Goal: Transaction & Acquisition: Subscribe to service/newsletter

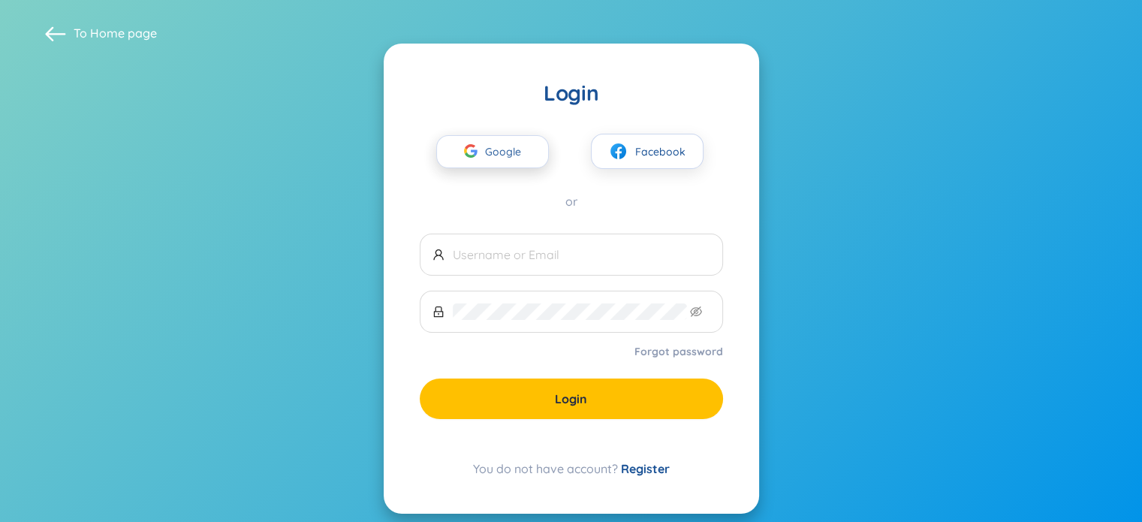
click at [506, 153] on span "Google" at bounding box center [507, 152] width 44 height 32
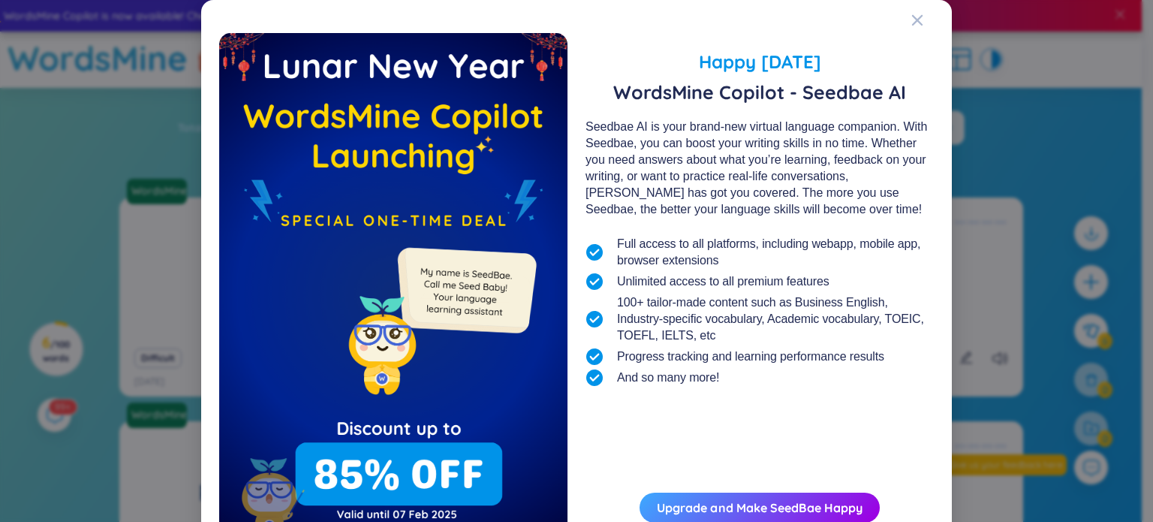
click at [904, 14] on div "Happy [DATE] WordsMine Copilot - Seedbae AI Seedbae AI is your brand-new virtua…" at bounding box center [576, 301] width 750 height 602
click at [911, 20] on icon "Close" at bounding box center [917, 20] width 12 height 12
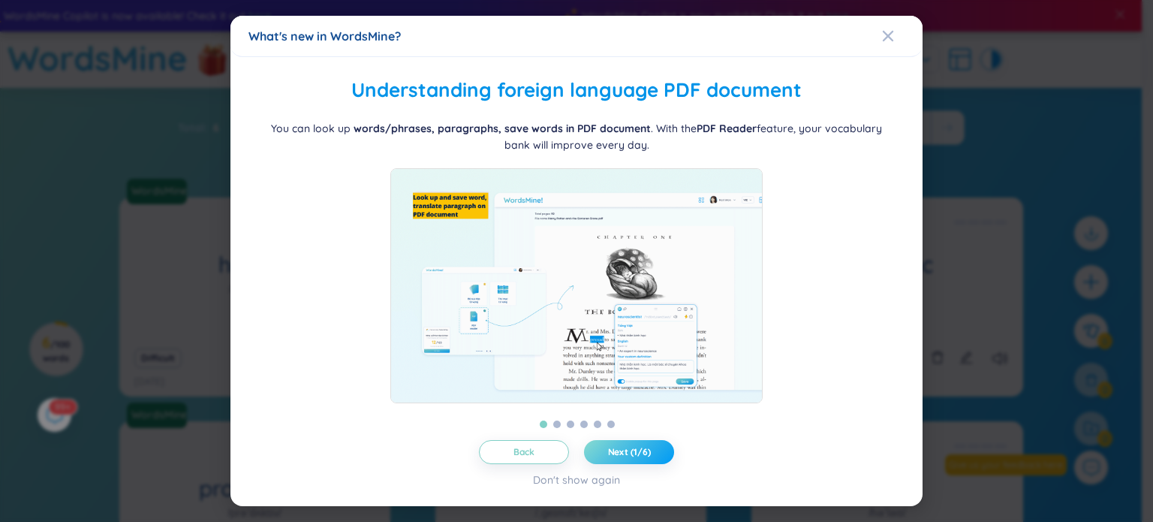
click at [647, 452] on span "Next (1/6)" at bounding box center [629, 452] width 43 height 12
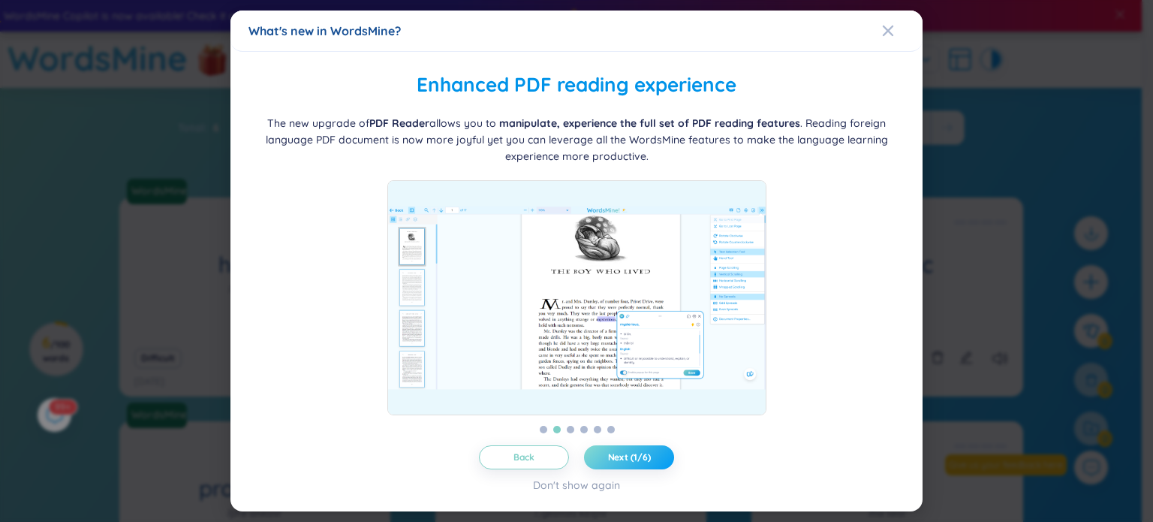
click at [647, 452] on span "Next (1/6)" at bounding box center [629, 457] width 43 height 12
click at [650, 456] on span "Next (2/6)" at bounding box center [629, 457] width 44 height 12
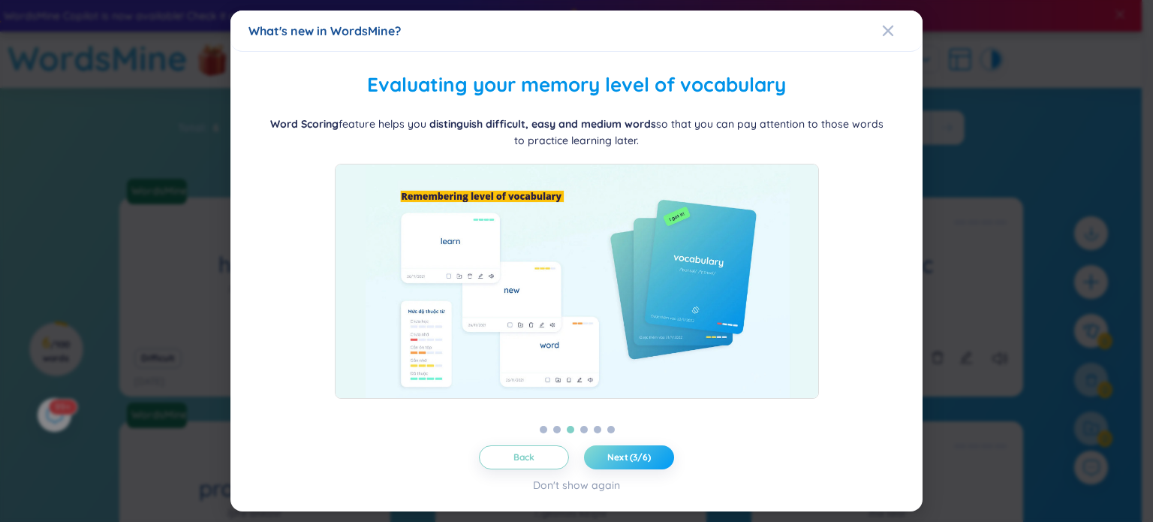
click at [650, 456] on span "Next (3/6)" at bounding box center [629, 457] width 44 height 12
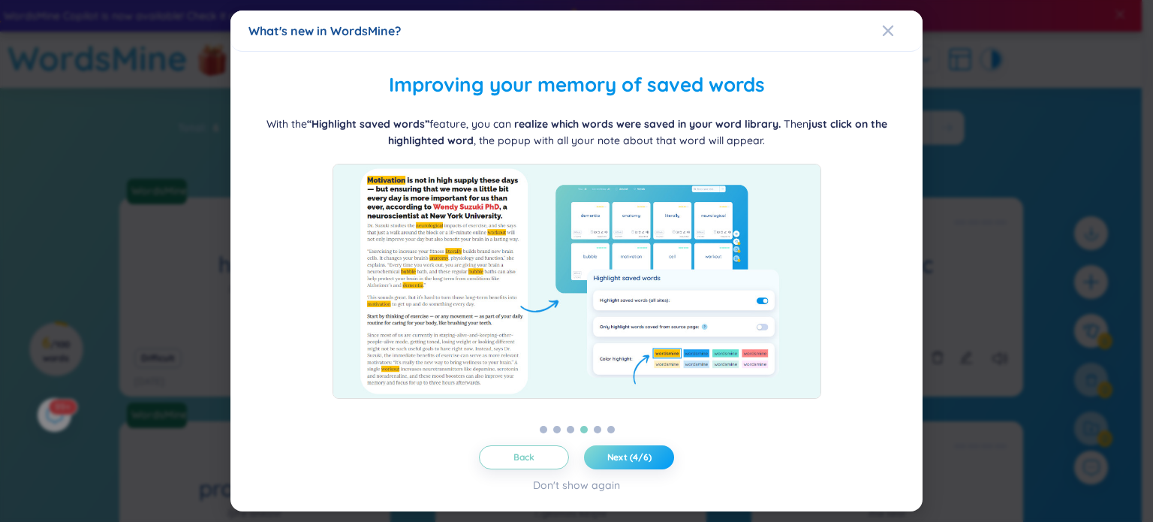
click at [650, 456] on span "Next (4/6)" at bounding box center [629, 457] width 44 height 12
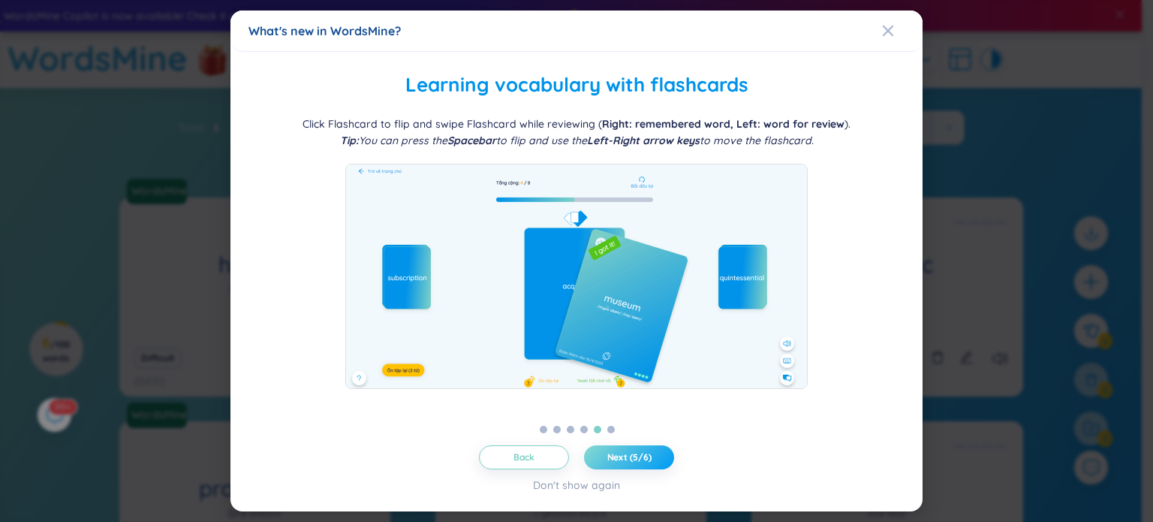
click at [650, 456] on span "Next (5/6)" at bounding box center [629, 457] width 44 height 12
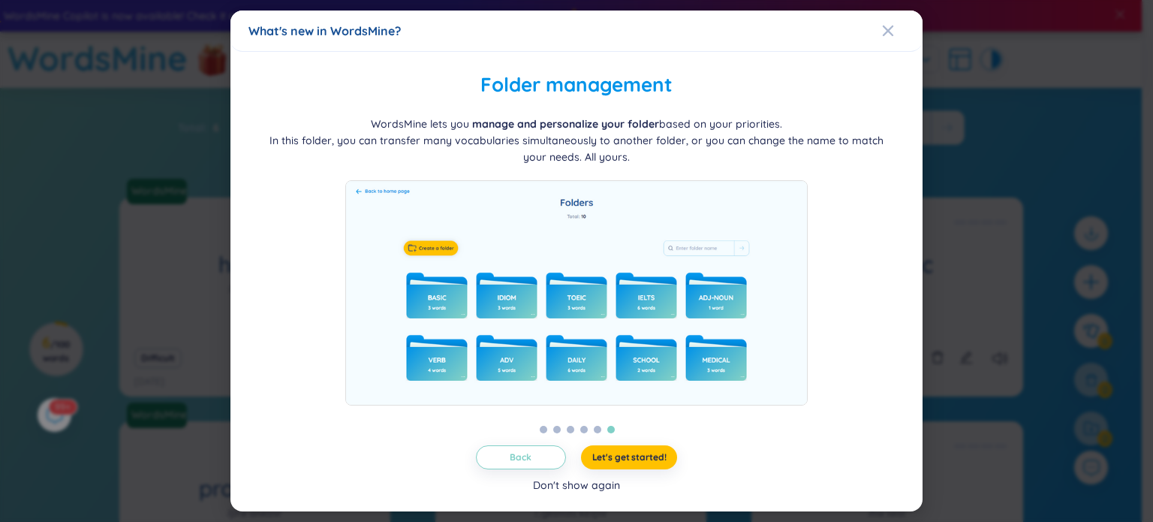
click at [591, 483] on div "Don't show again" at bounding box center [576, 485] width 87 height 17
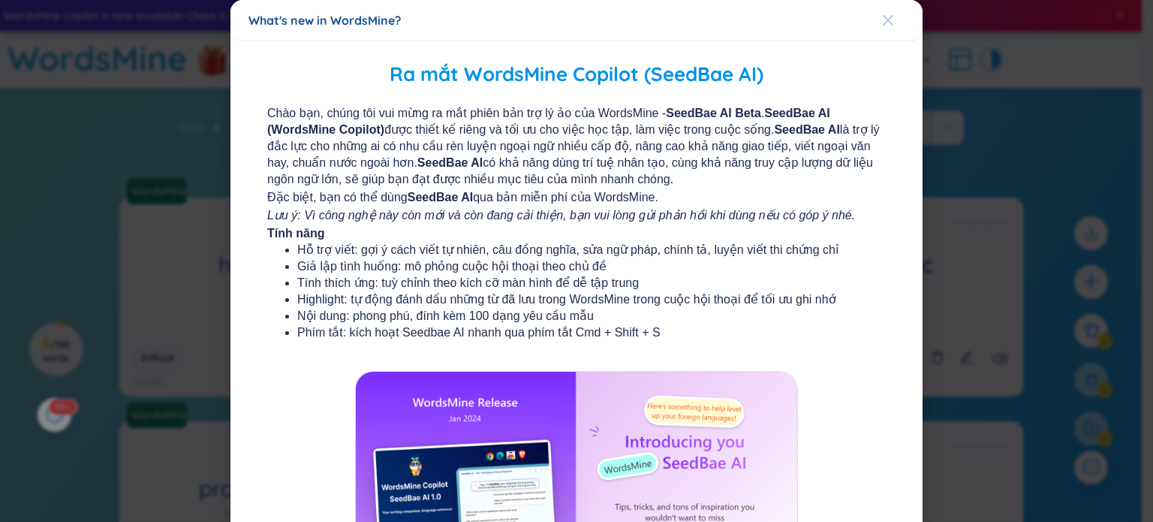
click at [883, 17] on icon "Close" at bounding box center [888, 20] width 11 height 11
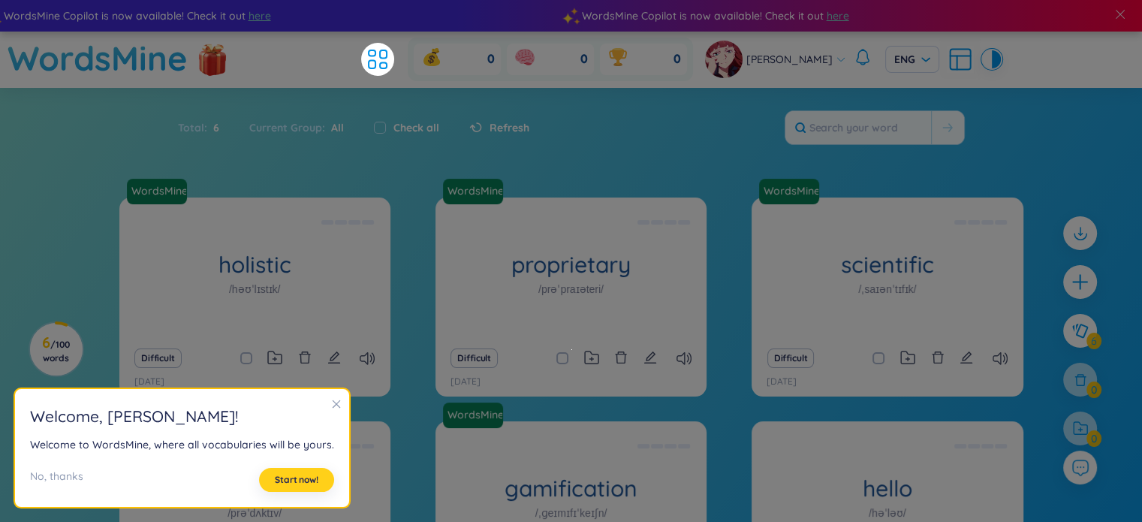
click at [277, 472] on button "Start now!" at bounding box center [296, 480] width 75 height 24
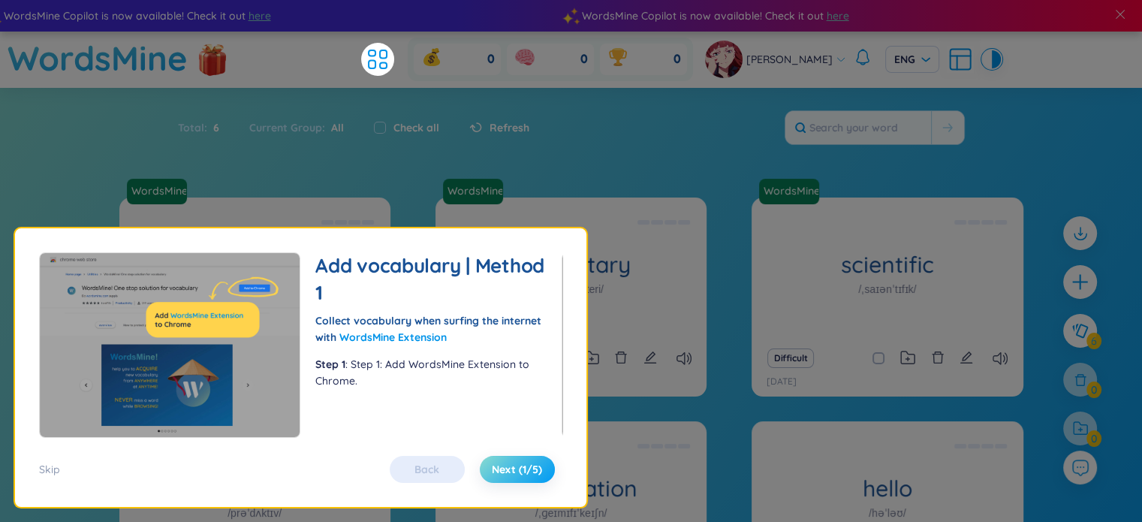
click at [532, 466] on span "Next (1/5)" at bounding box center [517, 469] width 50 height 15
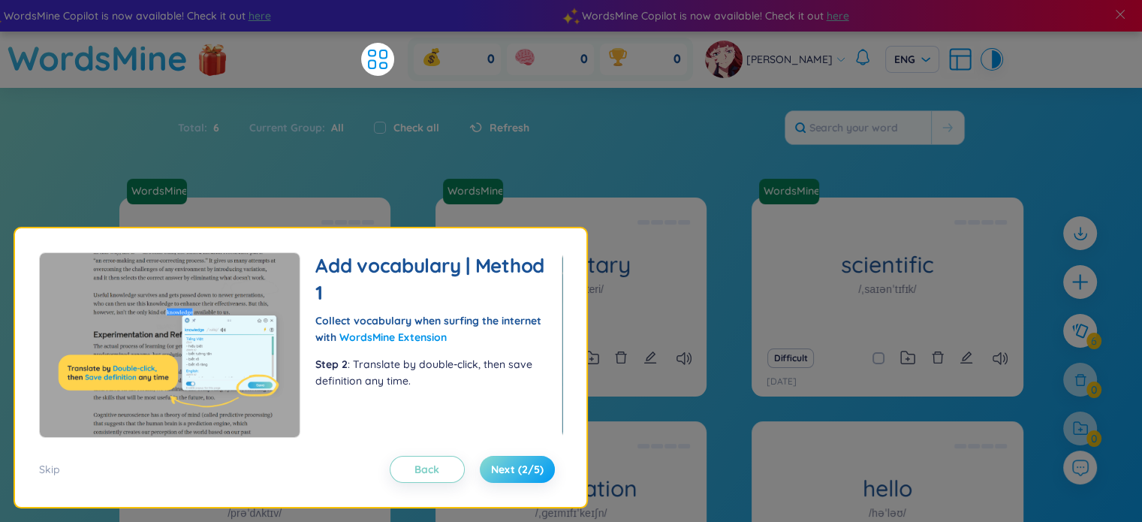
click at [510, 468] on span "Next (2/5)" at bounding box center [517, 469] width 53 height 15
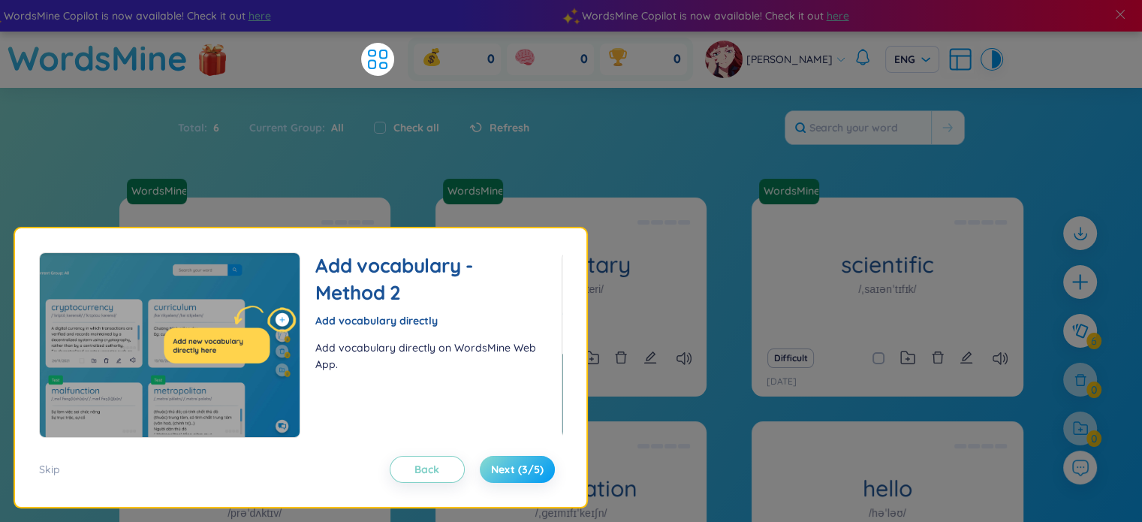
click at [510, 468] on span "Next (3/5)" at bounding box center [517, 469] width 53 height 15
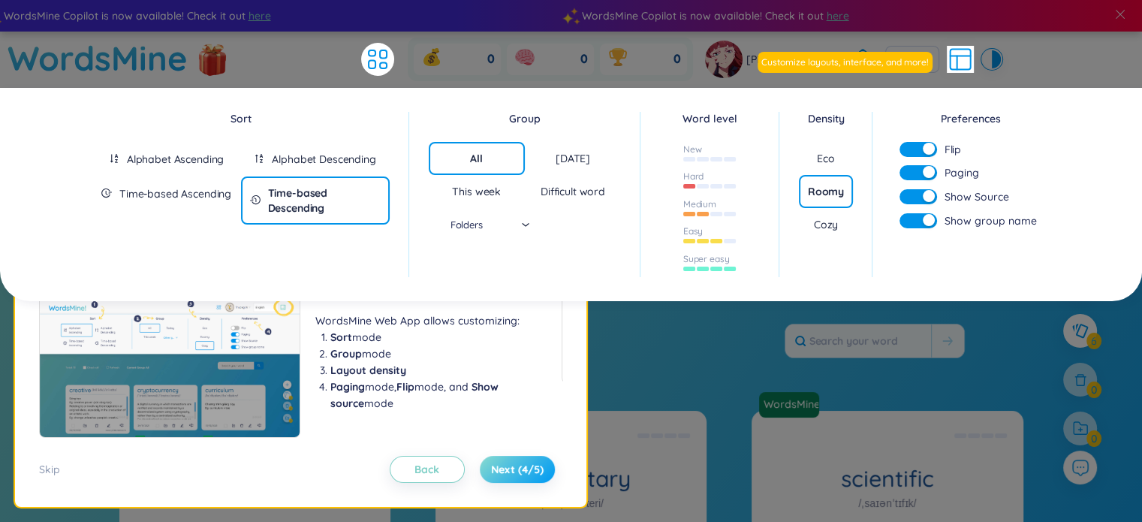
click at [510, 468] on span "Next (4/5)" at bounding box center [517, 469] width 53 height 15
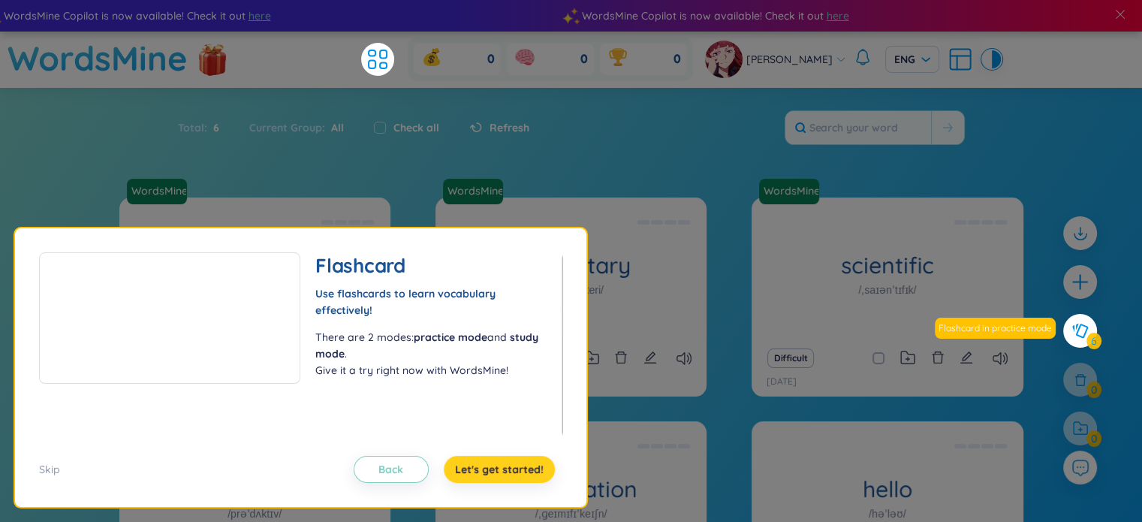
click at [511, 468] on span "Let's get started!" at bounding box center [499, 469] width 89 height 15
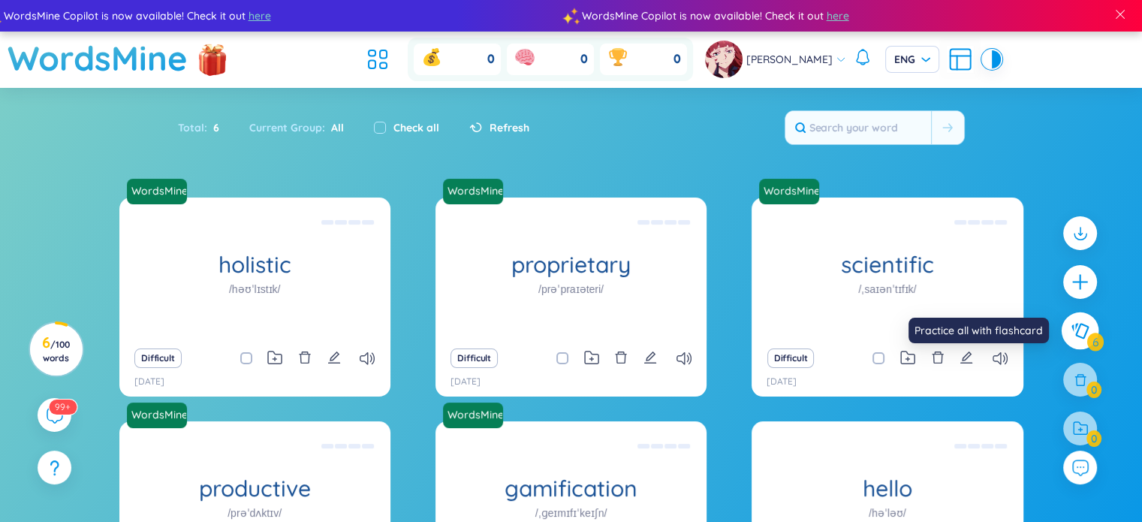
click at [1081, 327] on icon at bounding box center [1079, 331] width 18 height 17
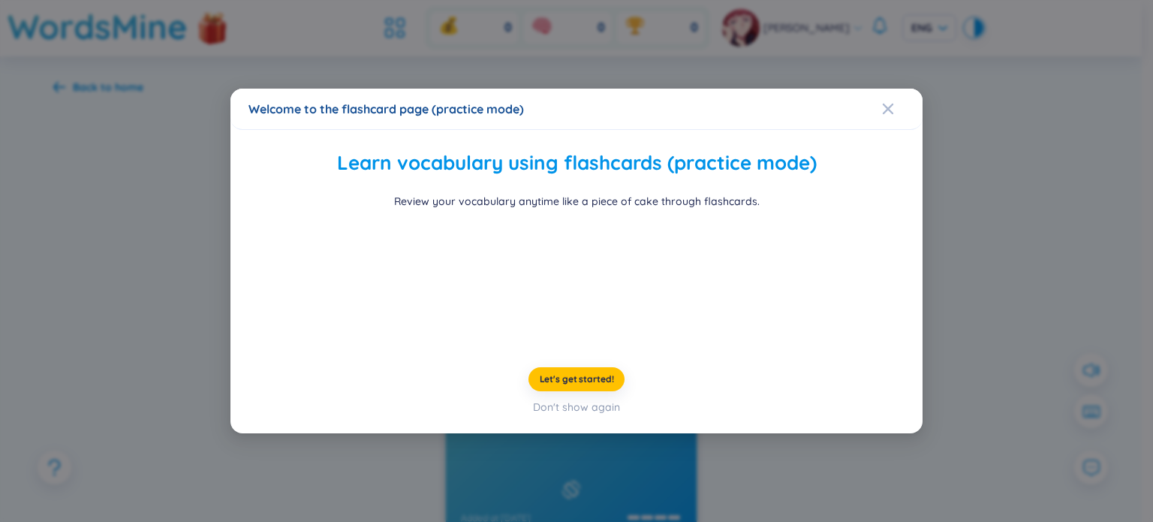
click at [689, 286] on video at bounding box center [576, 280] width 225 height 113
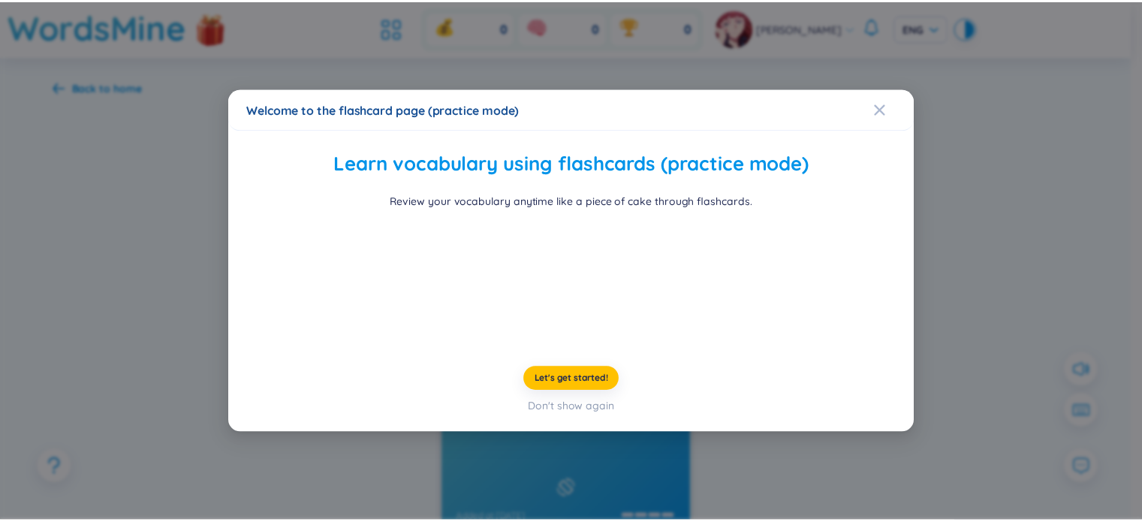
scroll to position [48, 0]
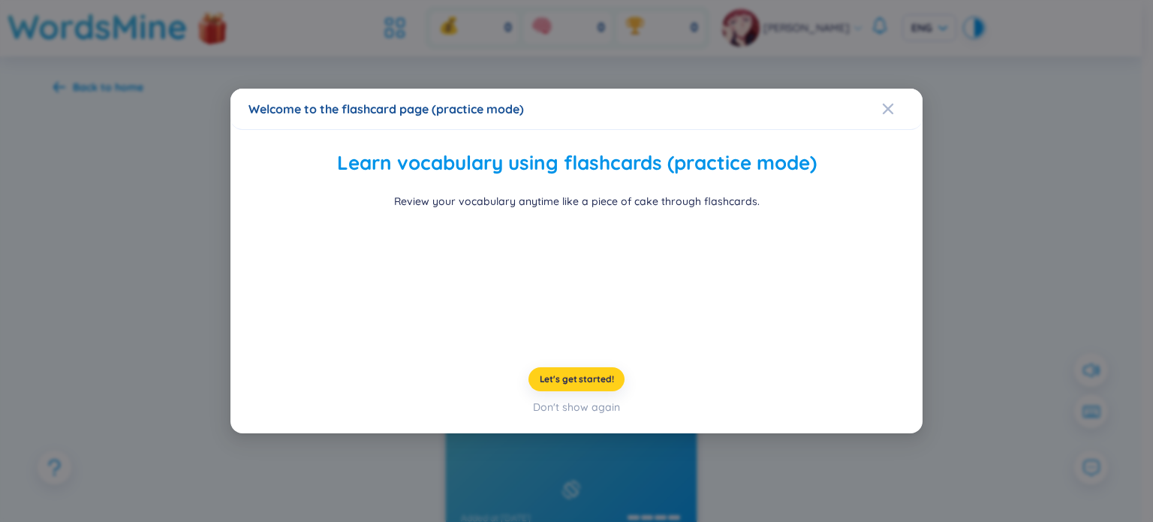
click at [597, 385] on span "Let's get started!" at bounding box center [577, 379] width 74 height 12
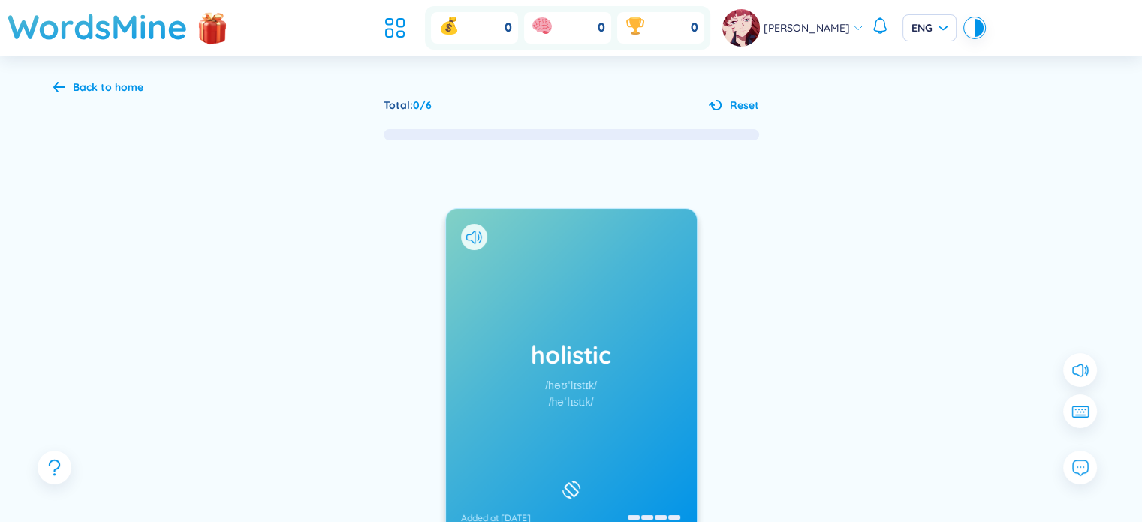
scroll to position [166, 0]
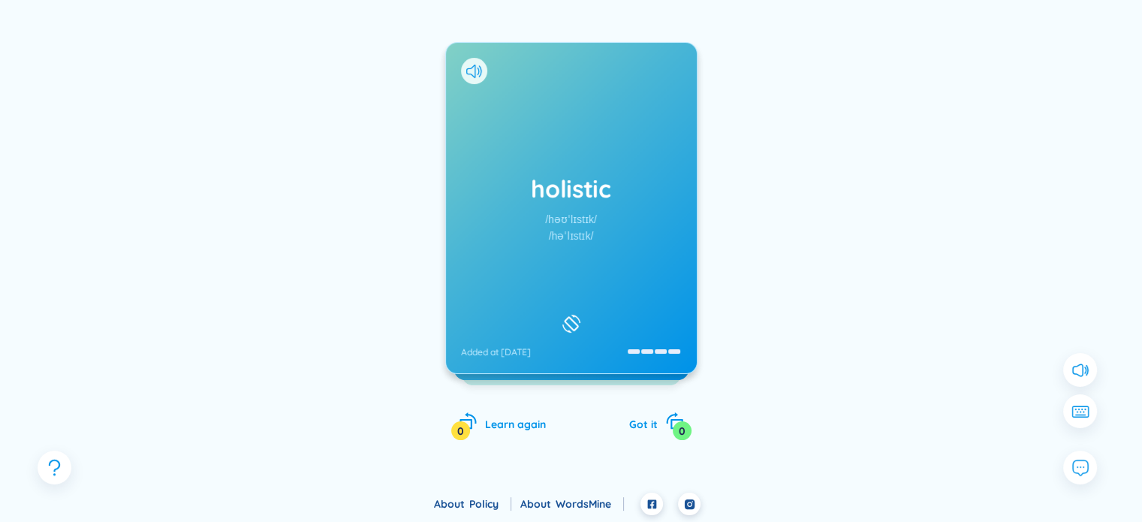
click at [613, 287] on div "holistic /həʊˈlɪstɪk/ /həˈlɪstɪk/ Added at [DATE]" at bounding box center [571, 208] width 251 height 330
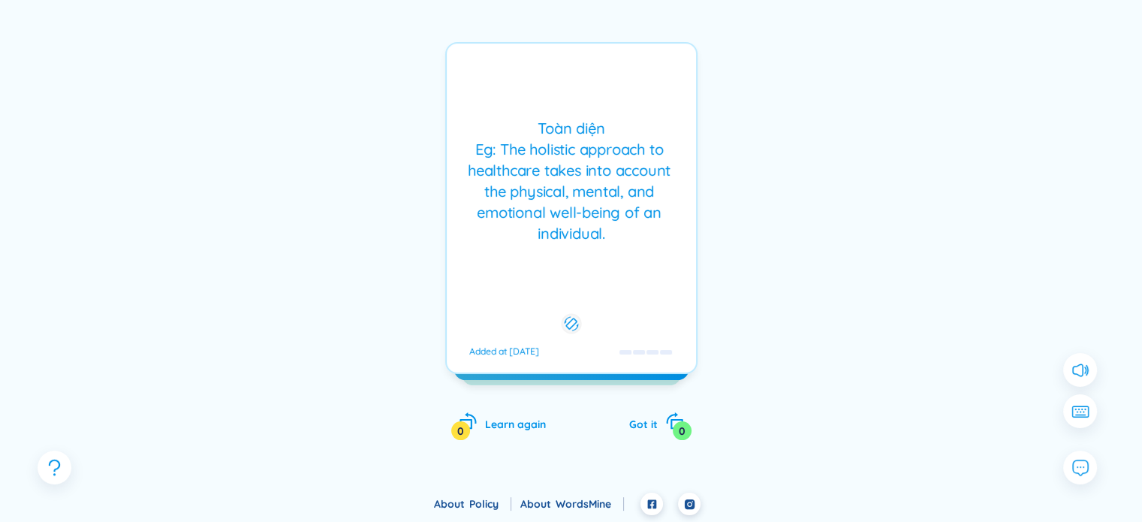
click at [613, 287] on div "[PERSON_NAME] Eg: The holistic approach to healthcare takes into account the ph…" at bounding box center [571, 208] width 252 height 332
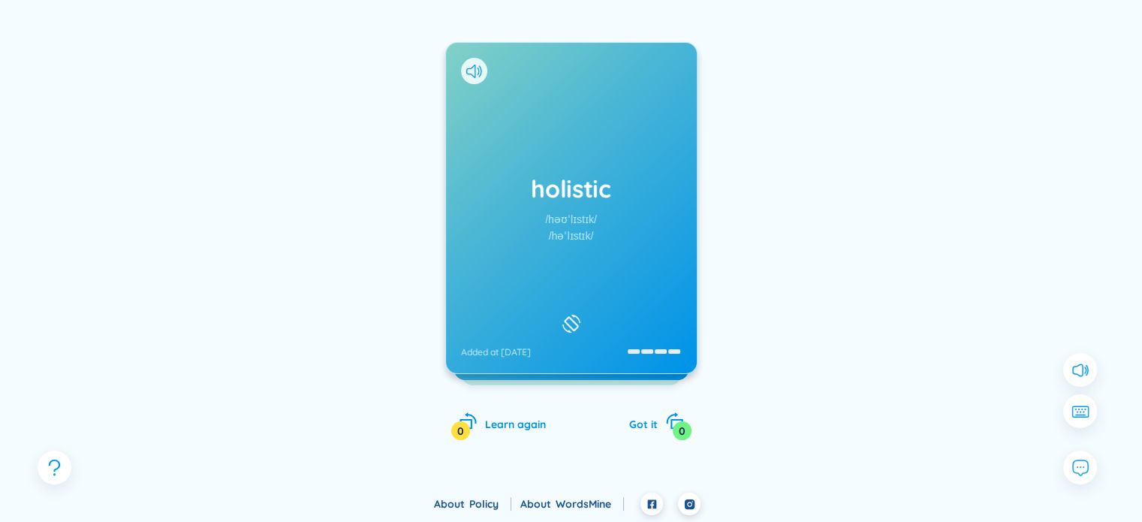
click at [570, 322] on icon at bounding box center [571, 323] width 23 height 18
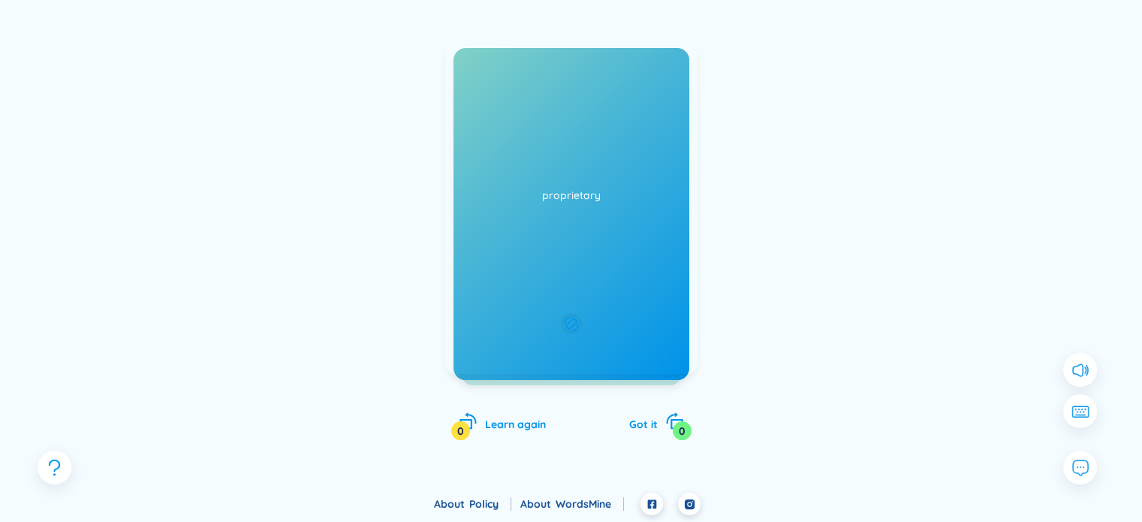
click at [570, 322] on icon at bounding box center [571, 323] width 14 height 18
click at [471, 68] on icon at bounding box center [474, 72] width 16 height 14
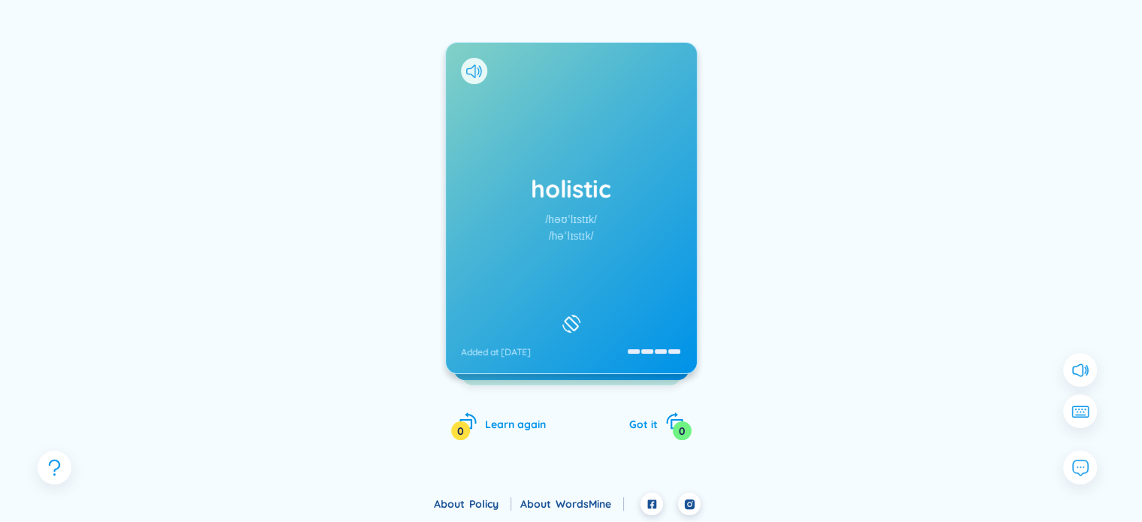
click at [522, 134] on div "holistic /həʊˈlɪstɪk/ /həˈlɪstɪk/ Added at [DATE]" at bounding box center [571, 208] width 251 height 330
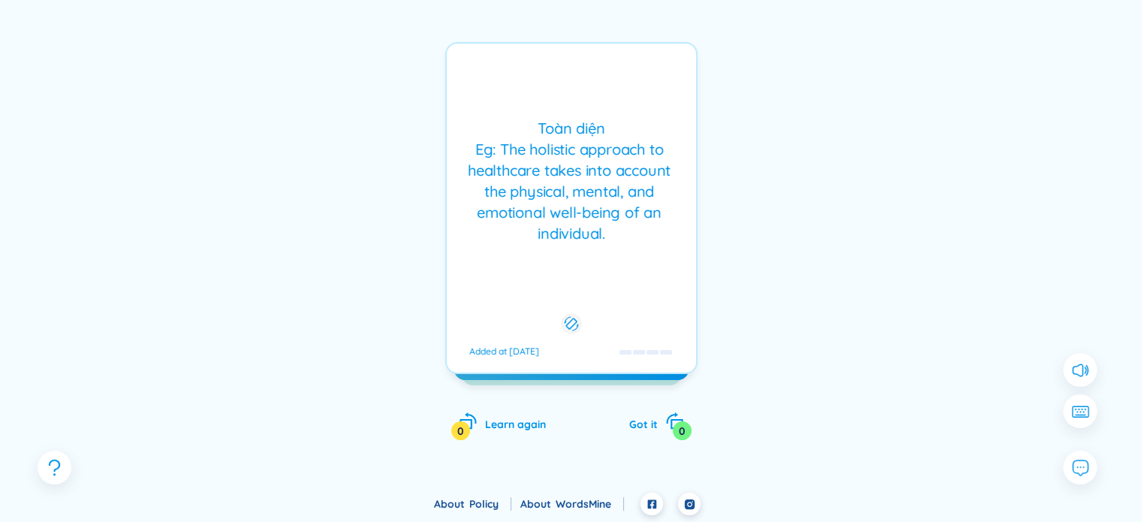
click at [507, 137] on div "Toàn diện Eg: The holistic approach to healthcare takes into account the physic…" at bounding box center [571, 181] width 234 height 126
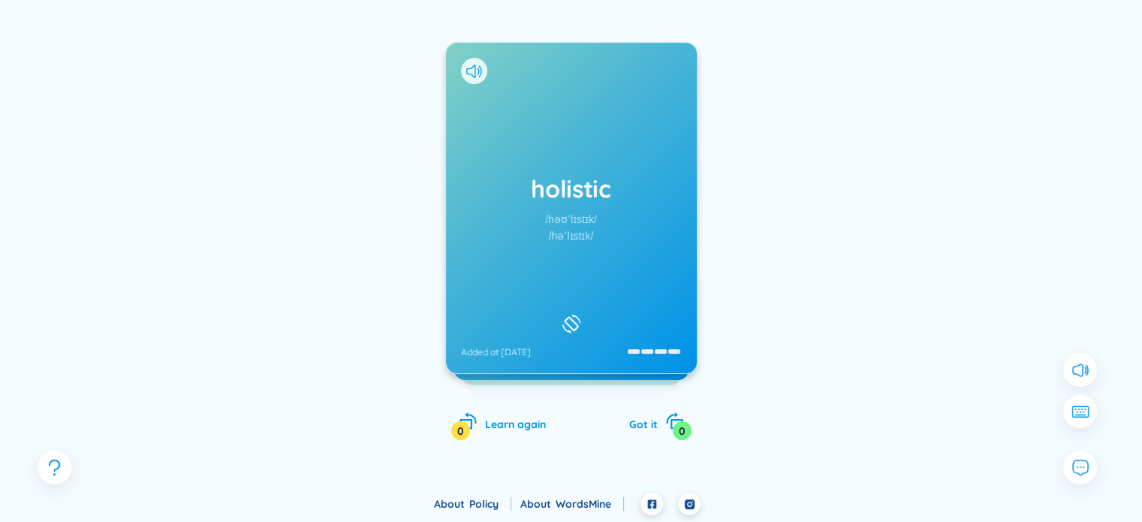
click at [620, 260] on div "holistic /həʊˈlɪstɪk/ /həˈlɪstɪk/ Added at [DATE]" at bounding box center [571, 208] width 251 height 330
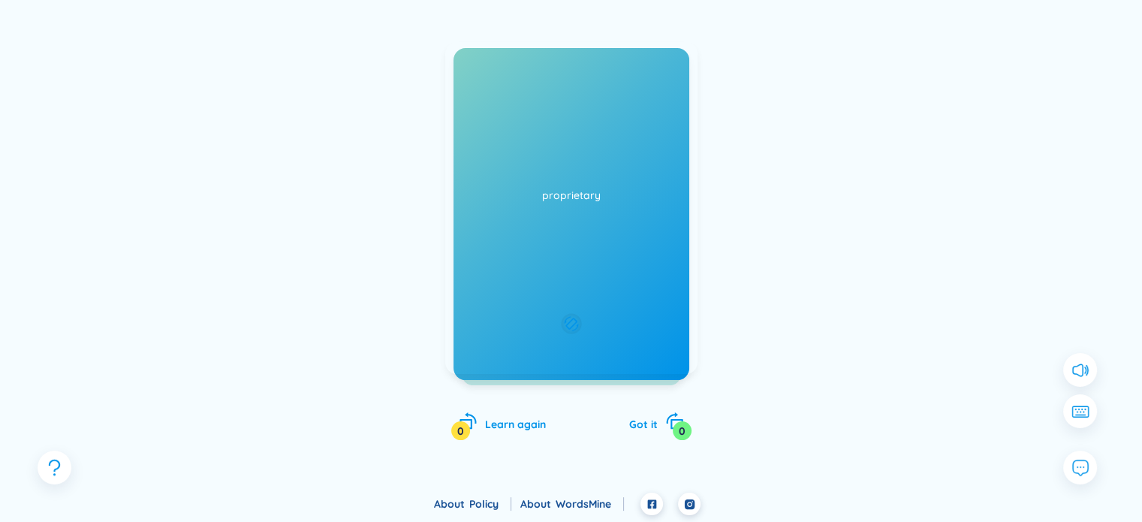
click at [620, 260] on div "[PERSON_NAME] Eg: The holistic approach to healthcare takes into account the ph…" at bounding box center [571, 208] width 252 height 332
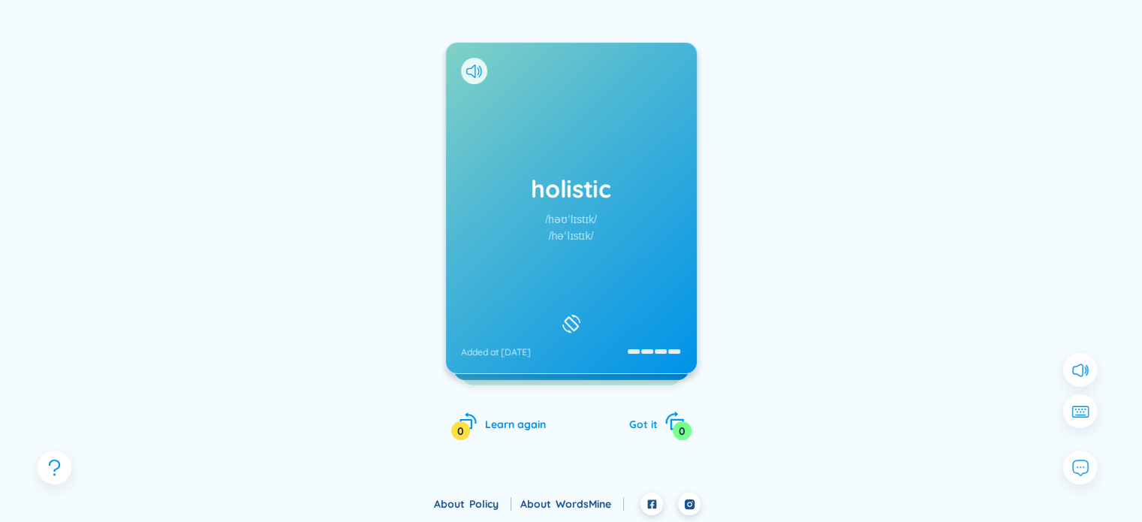
click at [678, 428] on div "0" at bounding box center [681, 430] width 19 height 19
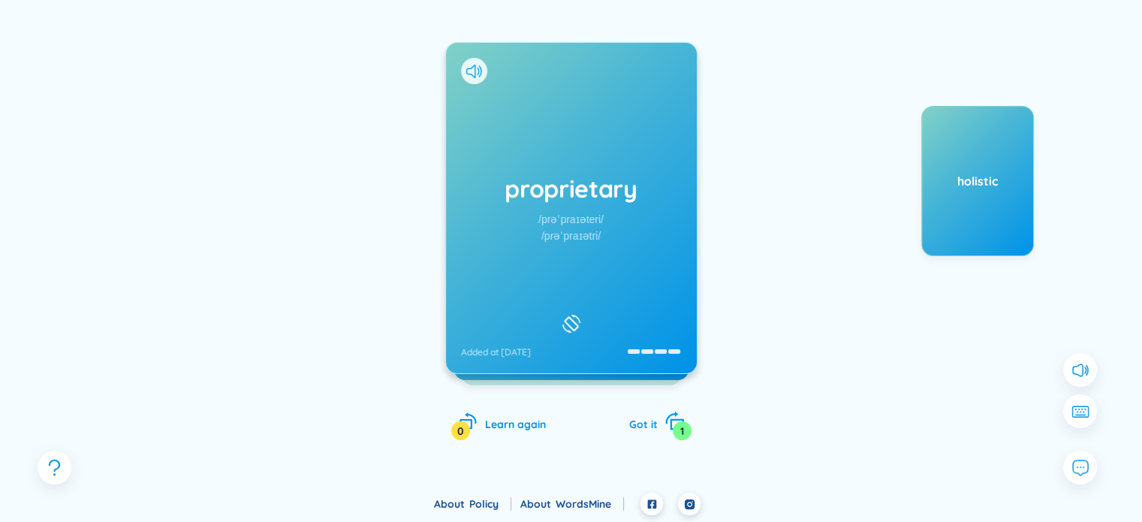
click at [678, 427] on div "1" at bounding box center [681, 430] width 19 height 19
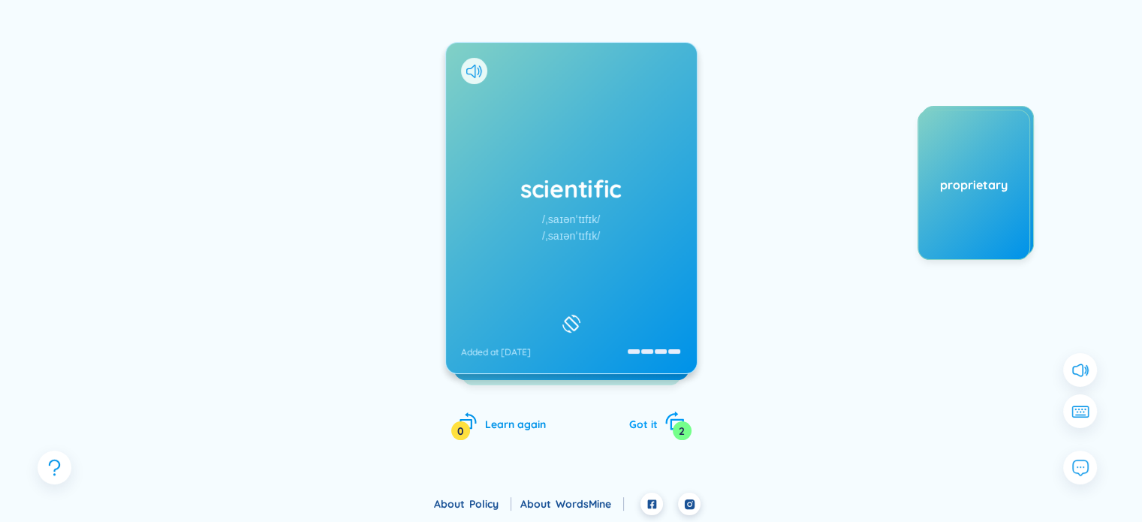
click at [675, 426] on div "2" at bounding box center [681, 430] width 19 height 19
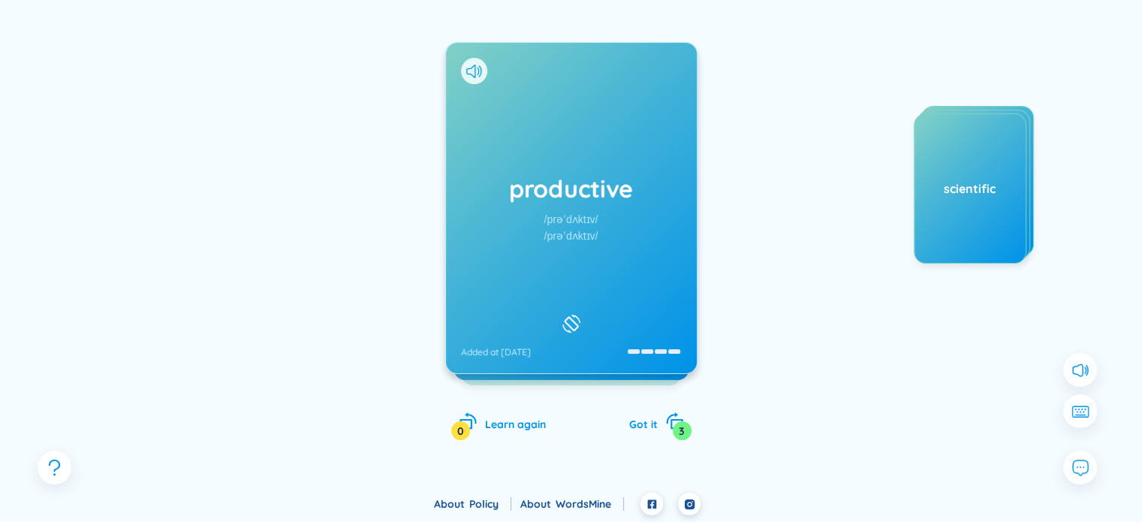
click at [570, 314] on icon at bounding box center [571, 323] width 23 height 18
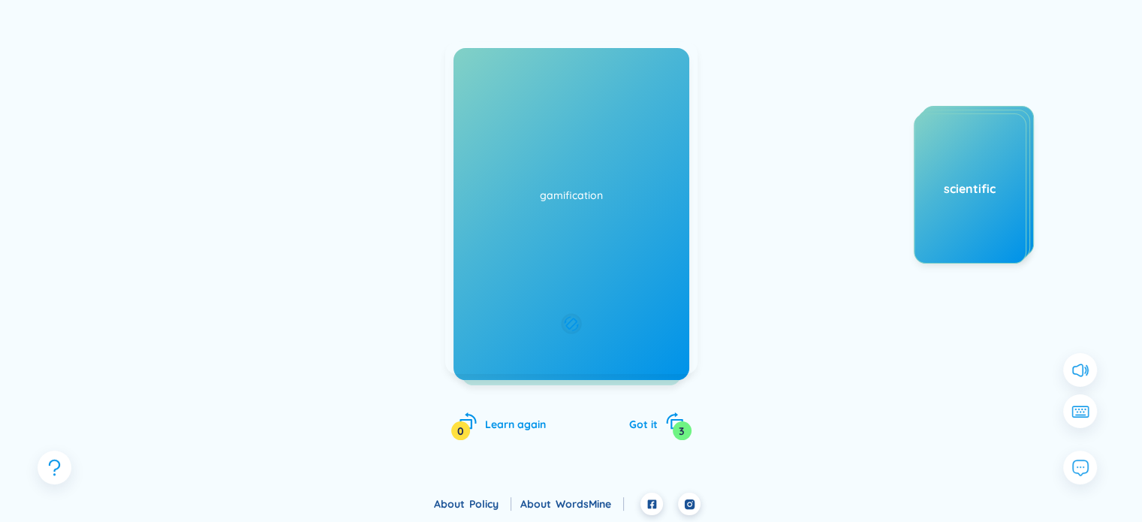
click at [570, 314] on icon at bounding box center [571, 323] width 14 height 18
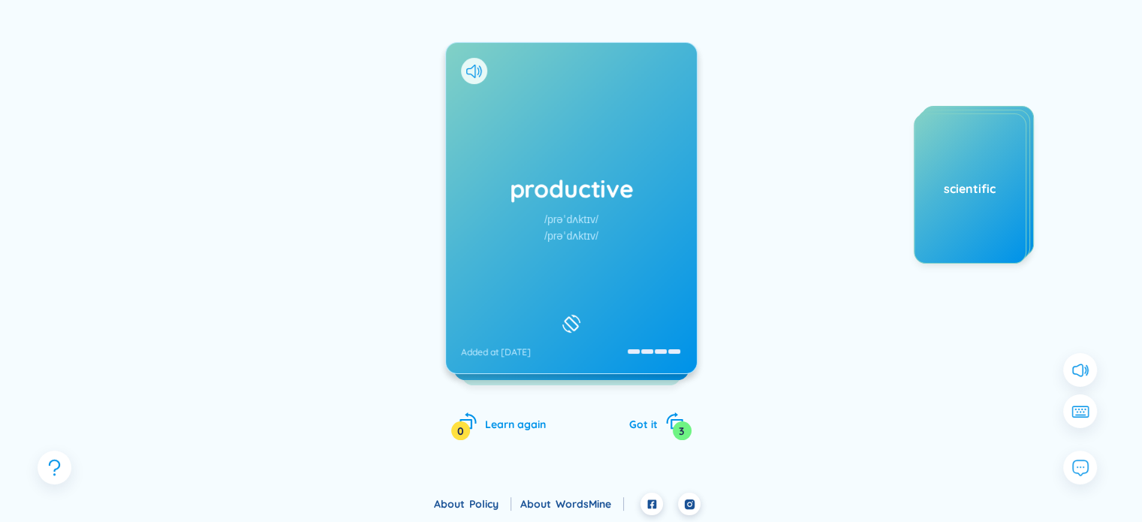
click at [568, 226] on div "/prəˈdʌktɪv/" at bounding box center [571, 219] width 54 height 17
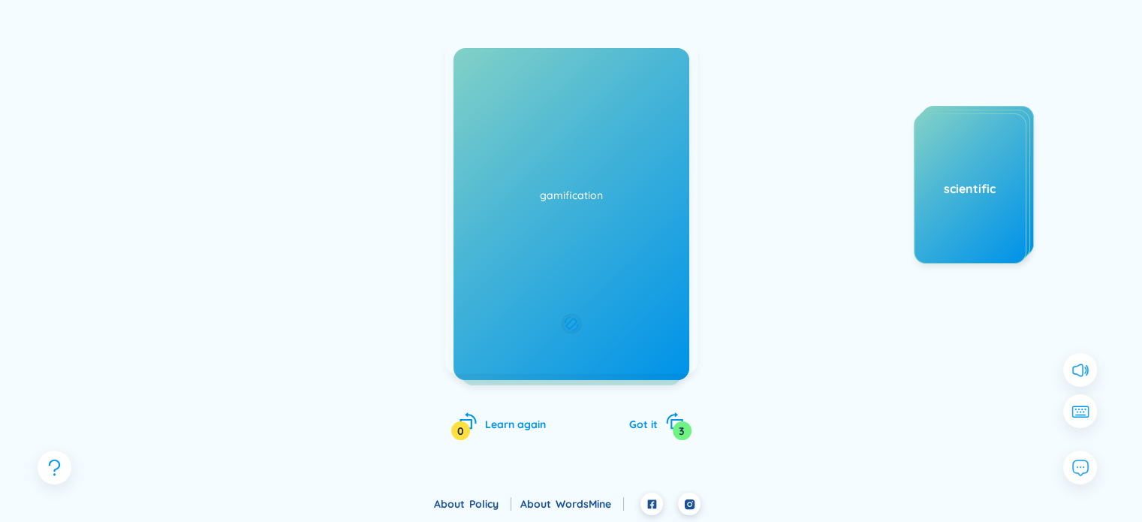
click at [568, 226] on div "Đạt hiệu xuât, hiệu quả Eg: She developed a productive routine that allowed her…" at bounding box center [571, 181] width 234 height 126
click at [480, 429] on div "Learn again 0" at bounding box center [502, 421] width 87 height 21
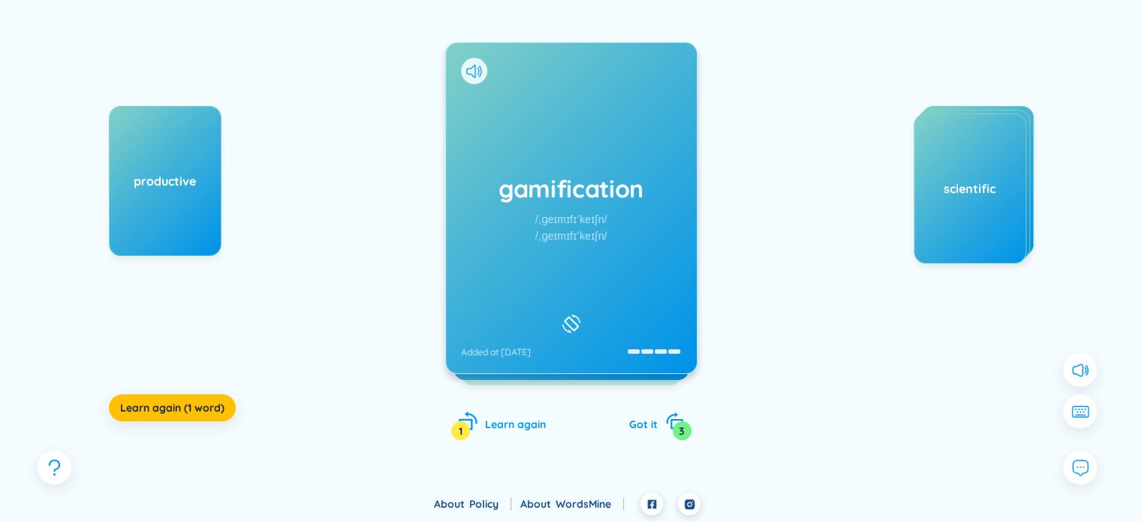
click at [481, 429] on div "Learn again 1" at bounding box center [502, 421] width 87 height 21
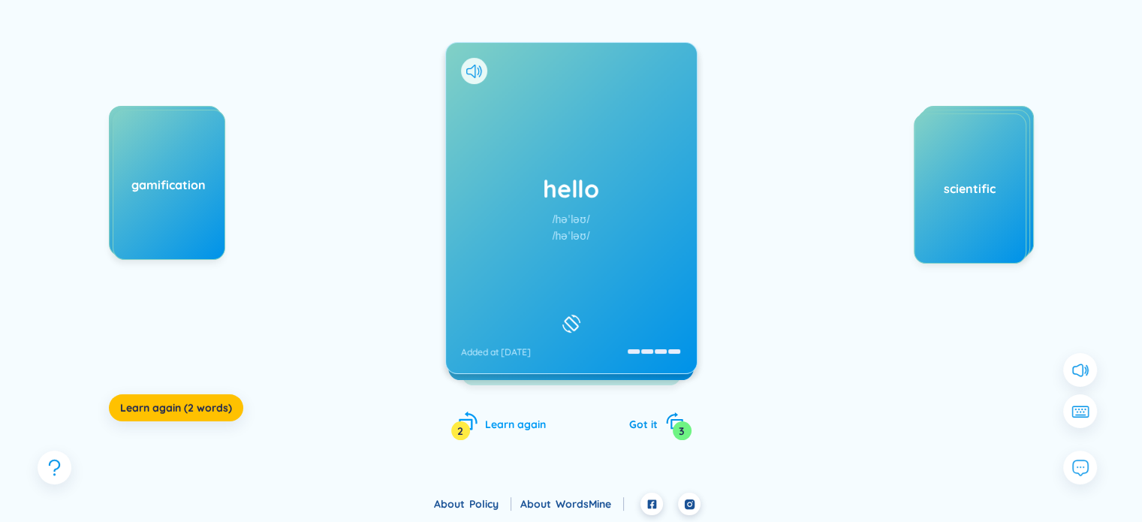
click at [481, 429] on div "Learn again 2" at bounding box center [502, 421] width 87 height 21
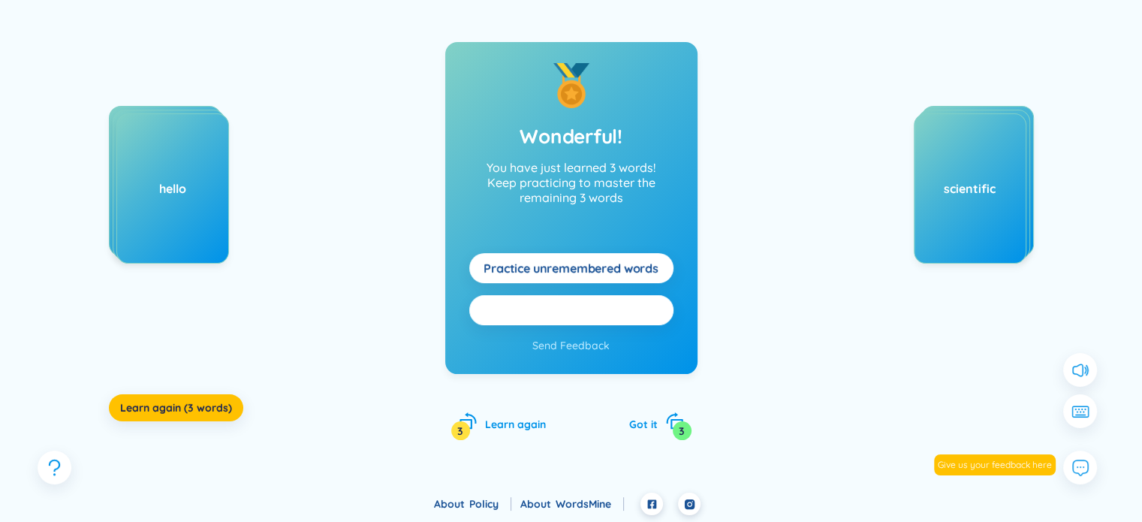
click at [621, 311] on button "Practice all here" at bounding box center [571, 310] width 204 height 30
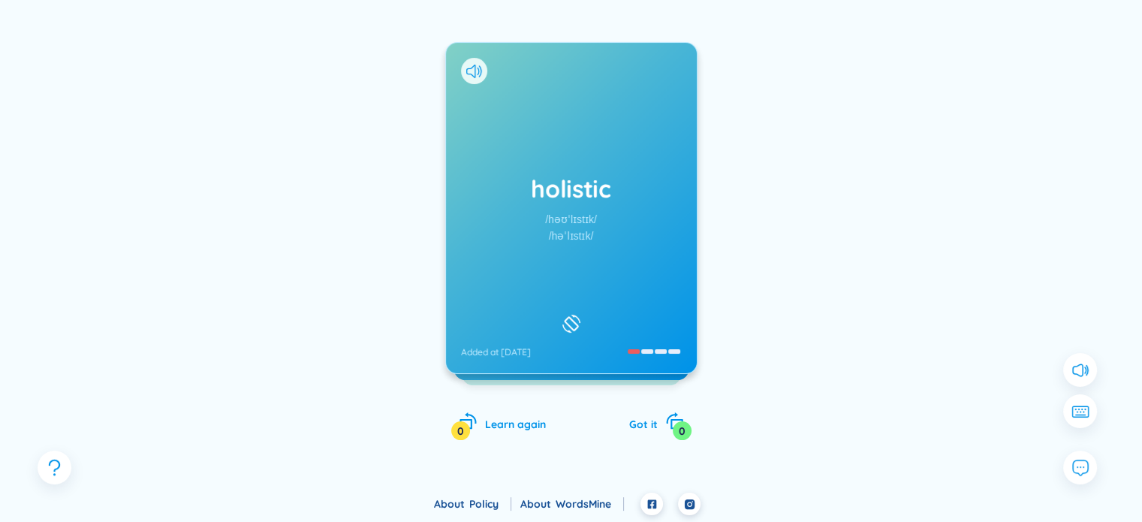
click at [645, 344] on div "holistic /həʊˈlɪstɪk/ /həˈlɪstɪk/ Added at [DATE]" at bounding box center [571, 208] width 251 height 330
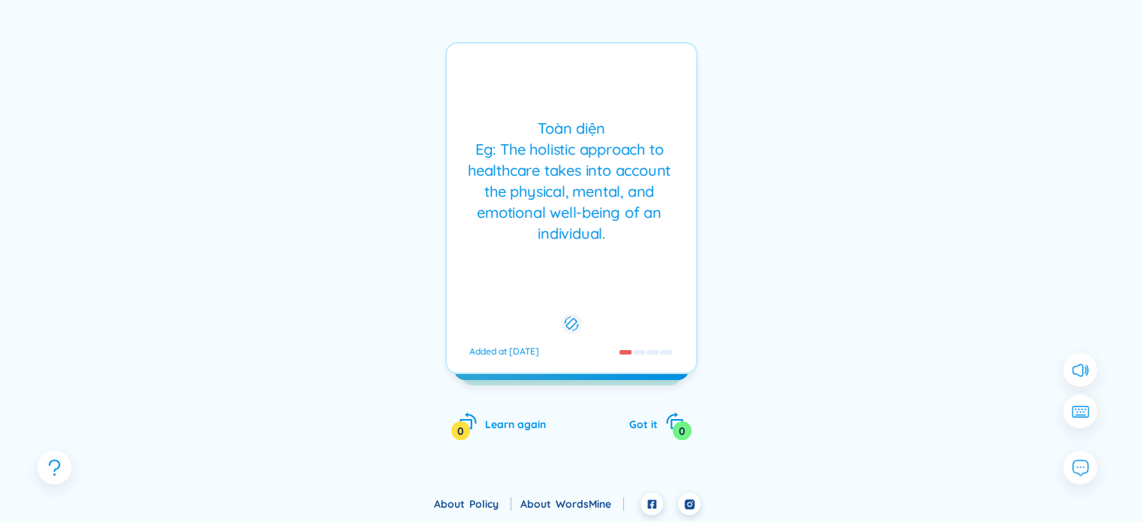
click at [641, 291] on div "[PERSON_NAME] Eg: The holistic approach to healthcare takes into account the ph…" at bounding box center [571, 208] width 252 height 332
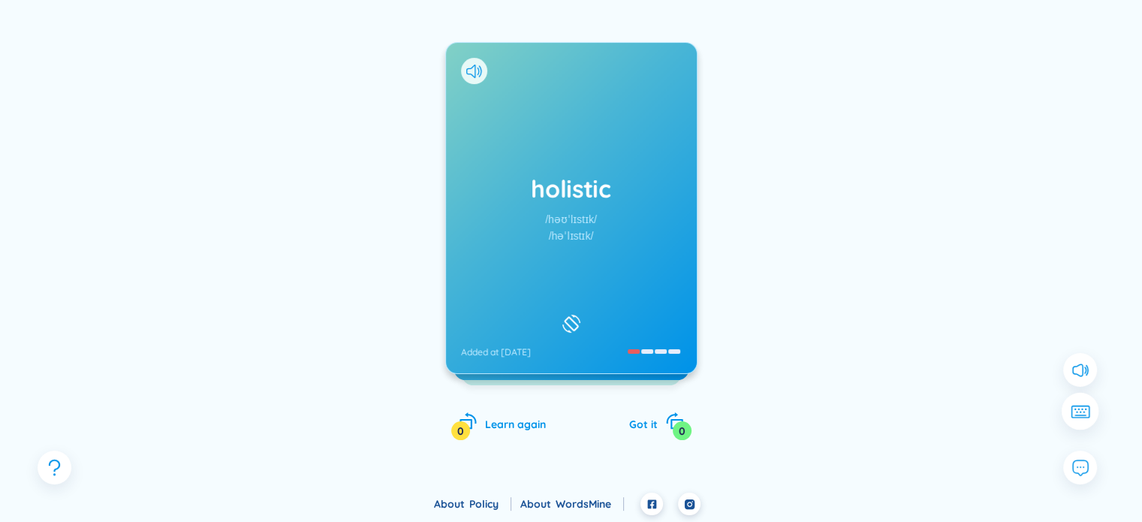
click at [1087, 414] on icon at bounding box center [1079, 412] width 20 height 14
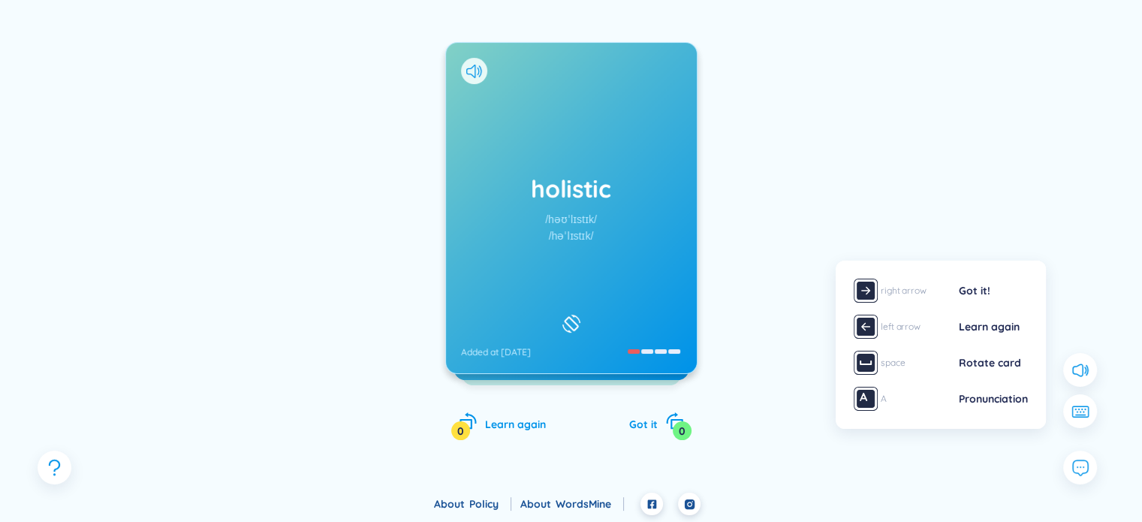
click at [873, 360] on img at bounding box center [865, 362] width 24 height 24
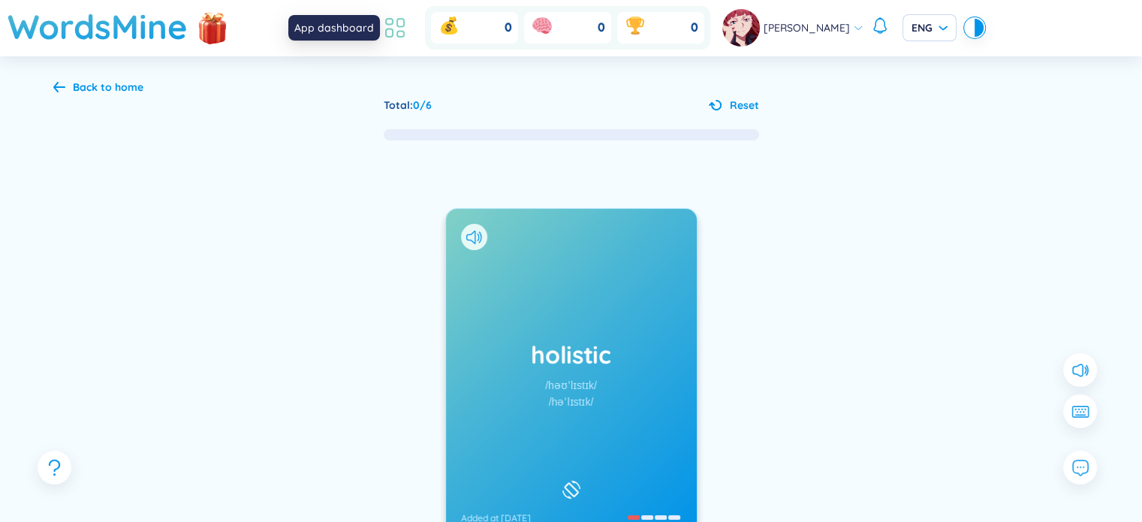
click at [408, 31] on icon at bounding box center [394, 27] width 27 height 27
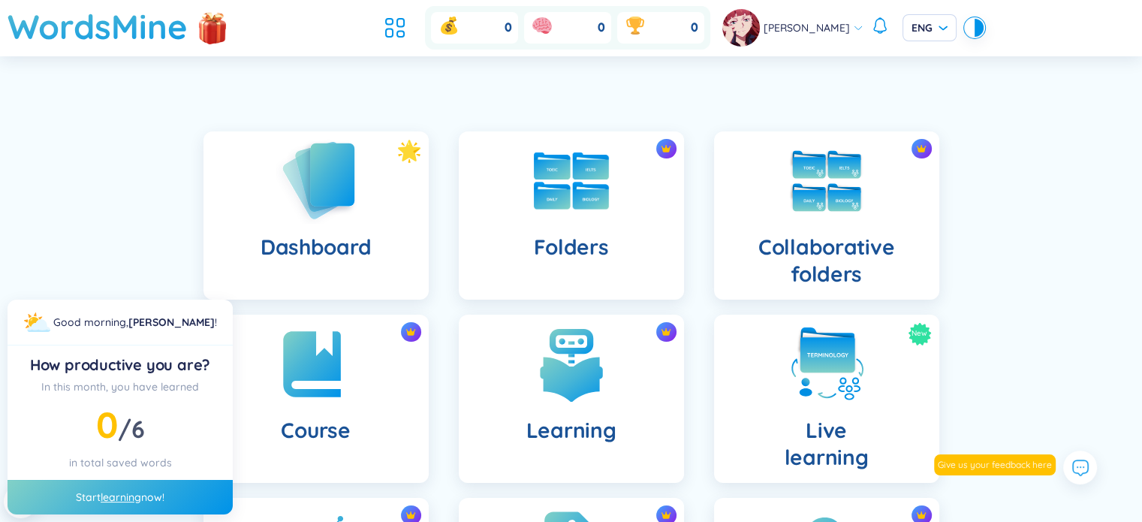
click at [376, 230] on div "Dashboard" at bounding box center [315, 215] width 225 height 168
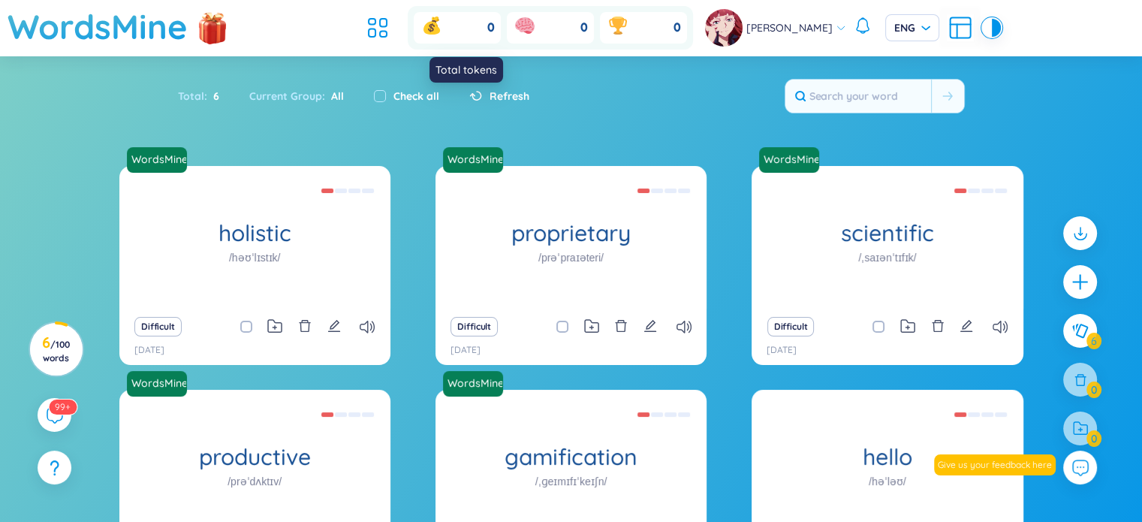
click at [444, 26] on icon at bounding box center [432, 26] width 24 height 24
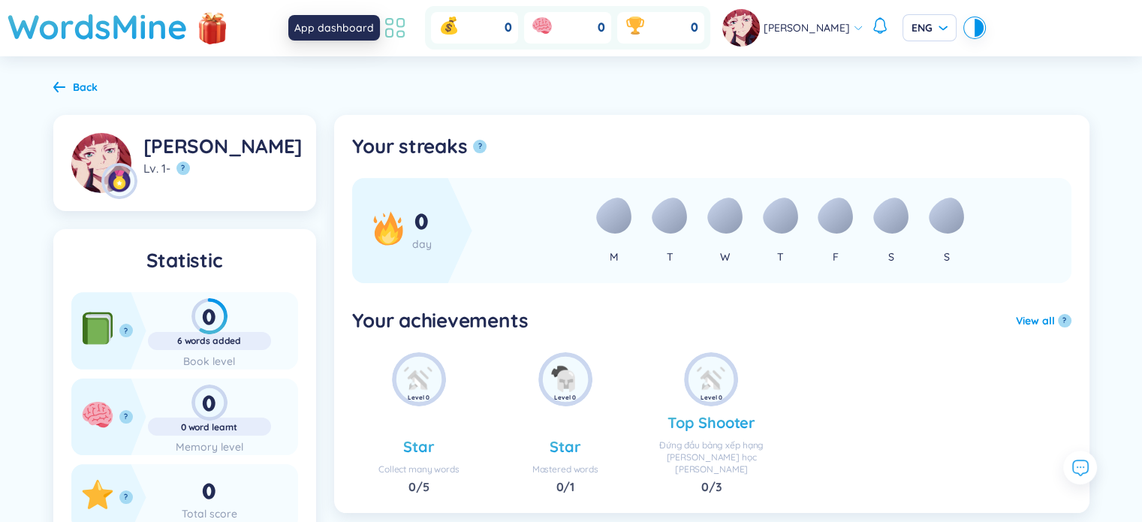
click at [405, 29] on icon at bounding box center [394, 27] width 27 height 27
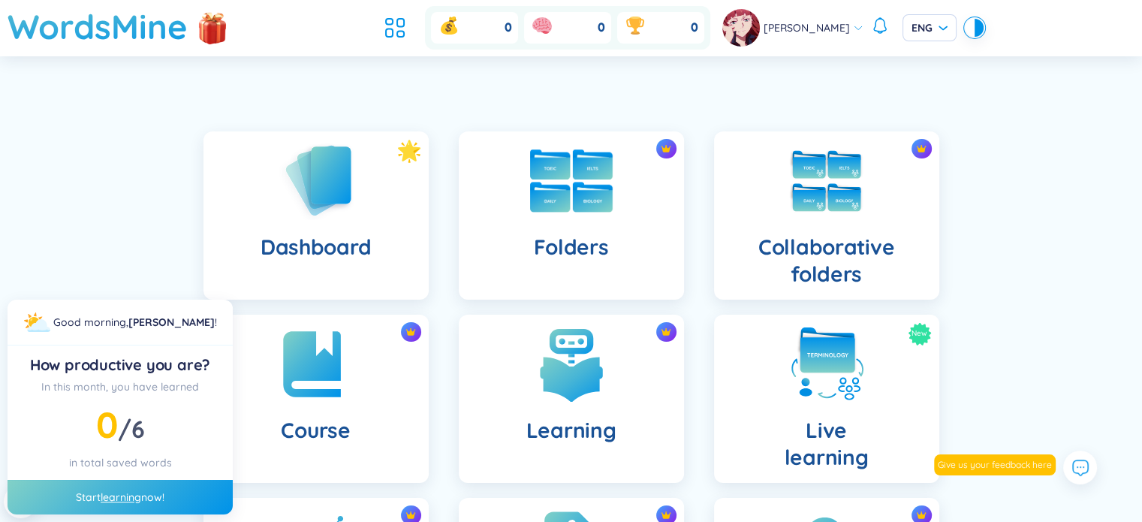
click at [637, 217] on div "Folders" at bounding box center [571, 215] width 225 height 168
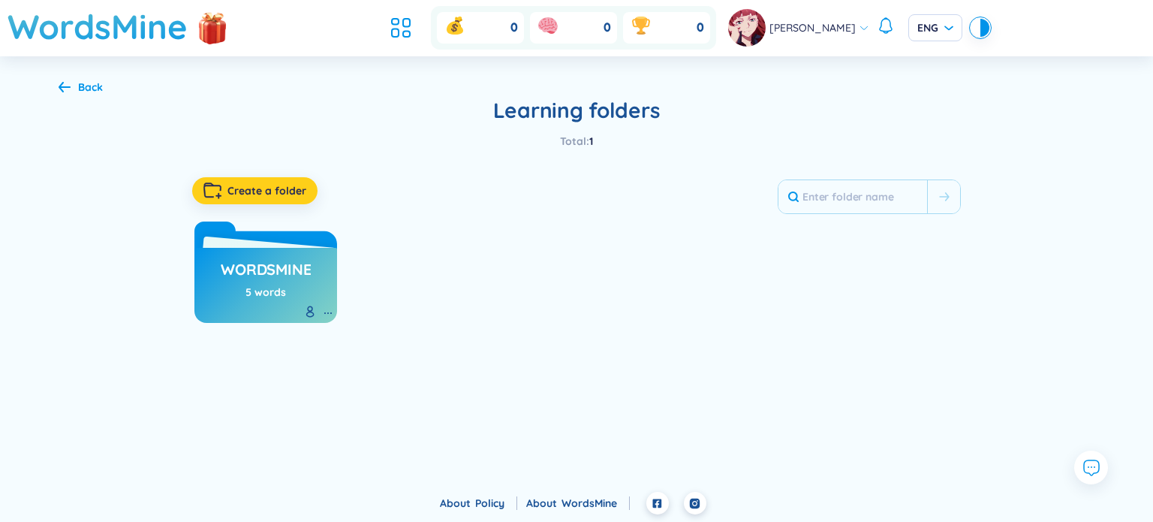
click at [293, 191] on span "Create a folder" at bounding box center [266, 190] width 79 height 15
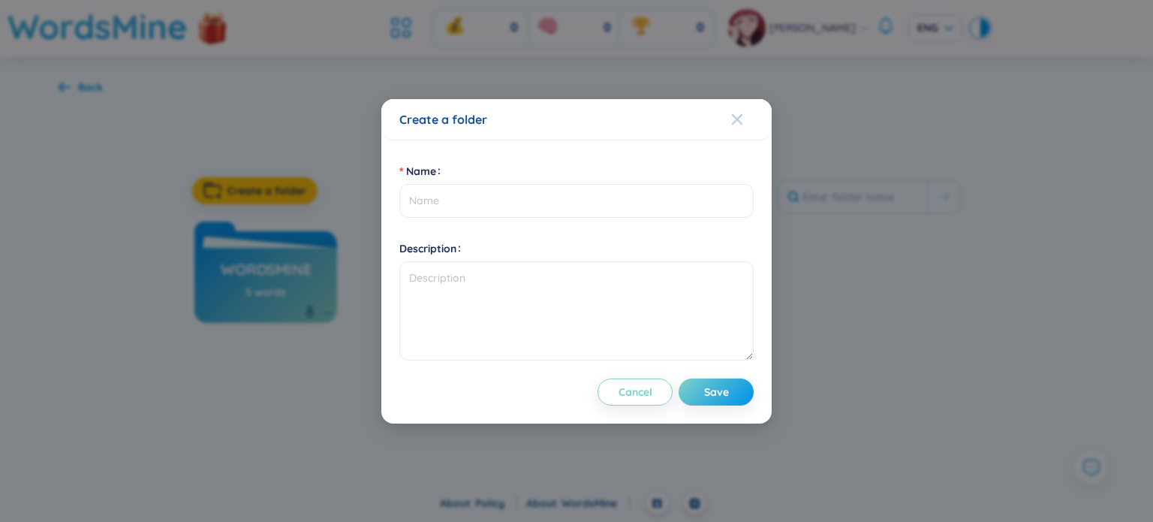
click at [738, 123] on icon "Close" at bounding box center [737, 119] width 12 height 12
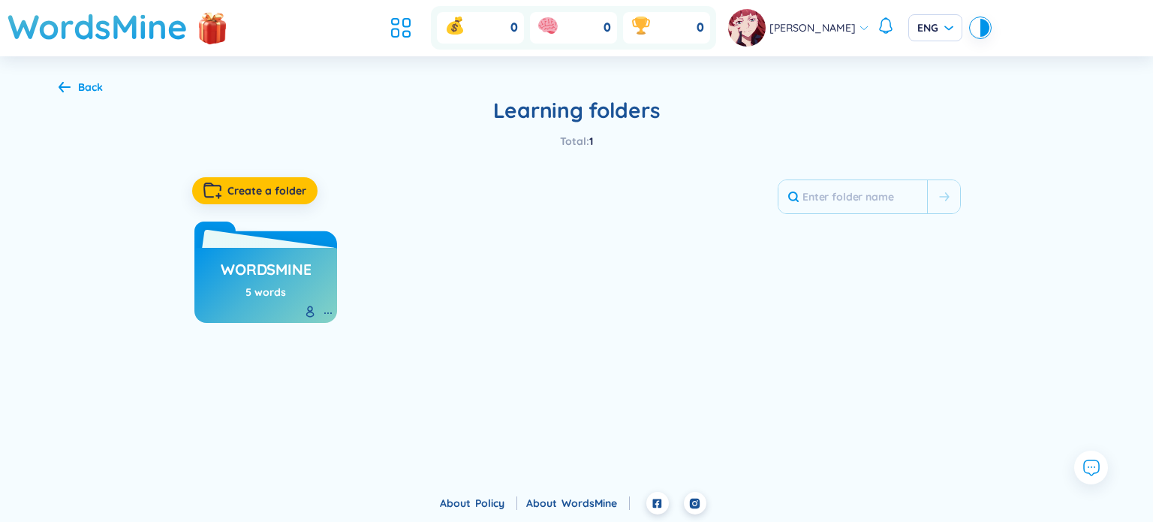
click at [289, 293] on div "WordsMine 5 words" at bounding box center [266, 281] width 90 height 53
click at [283, 269] on h3 "WordsMine" at bounding box center [266, 273] width 90 height 29
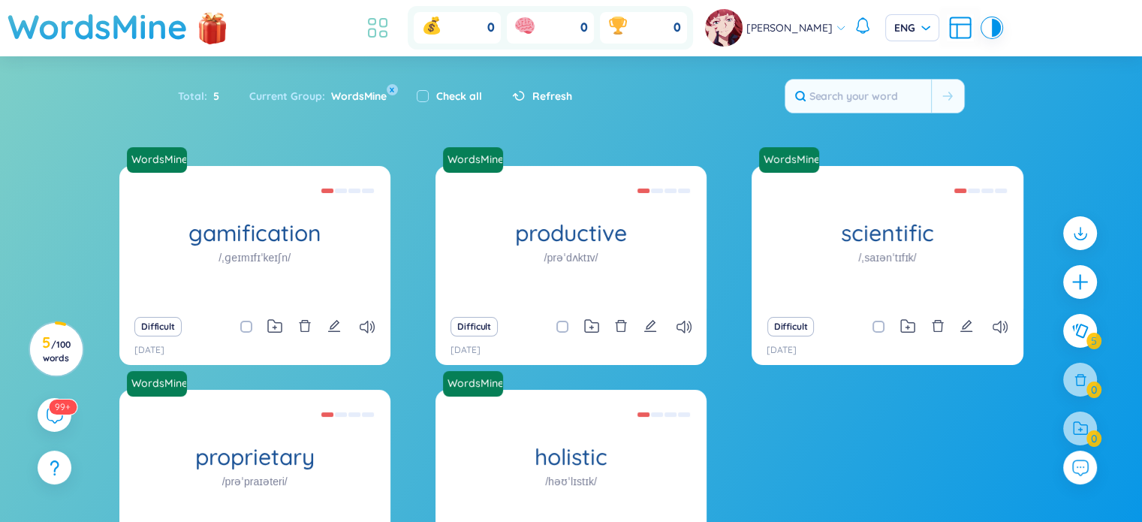
click at [391, 35] on icon at bounding box center [377, 27] width 27 height 27
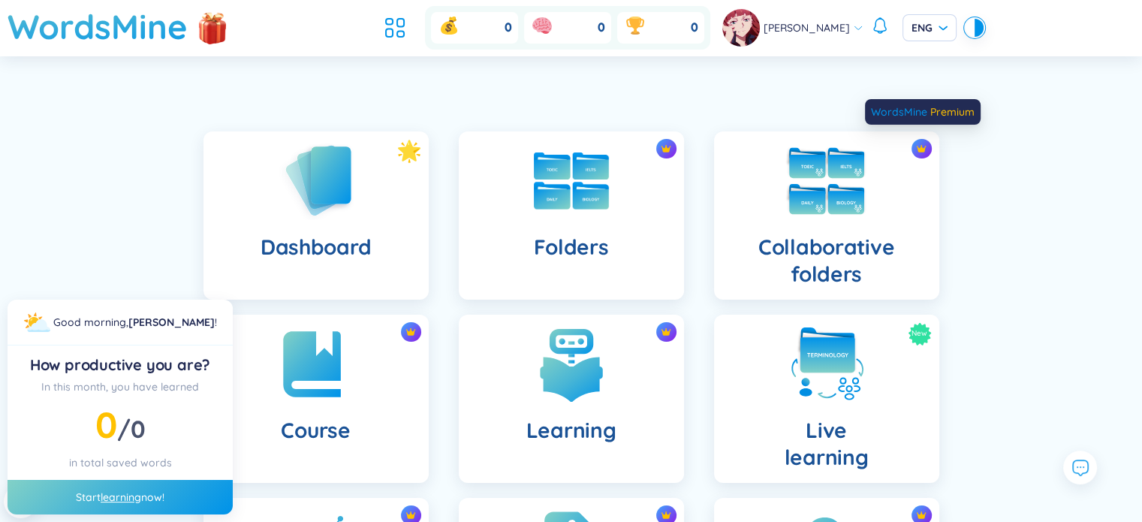
click at [924, 149] on img at bounding box center [921, 148] width 11 height 11
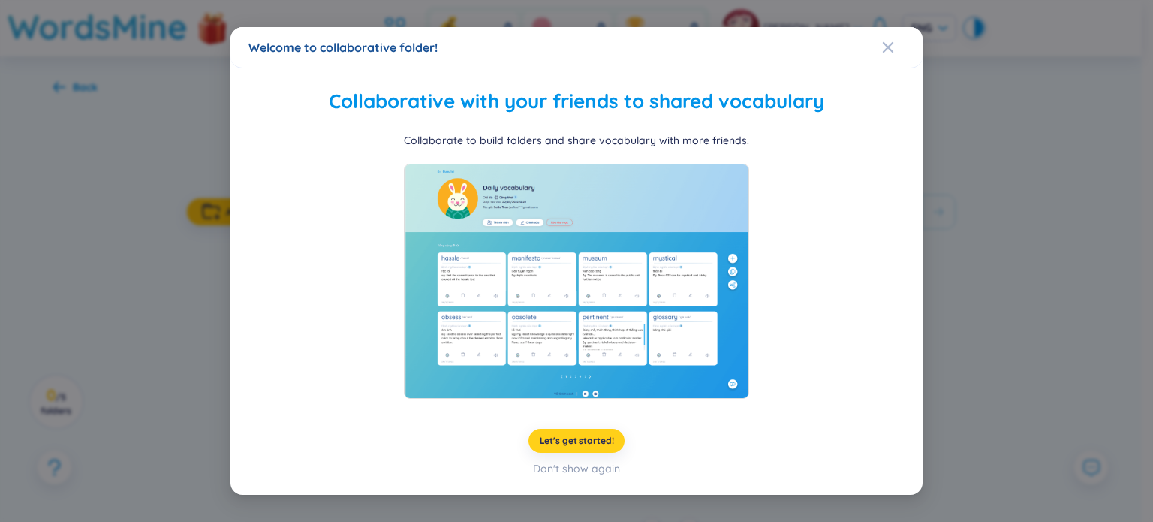
click at [582, 438] on span "Let's get started!" at bounding box center [577, 441] width 74 height 12
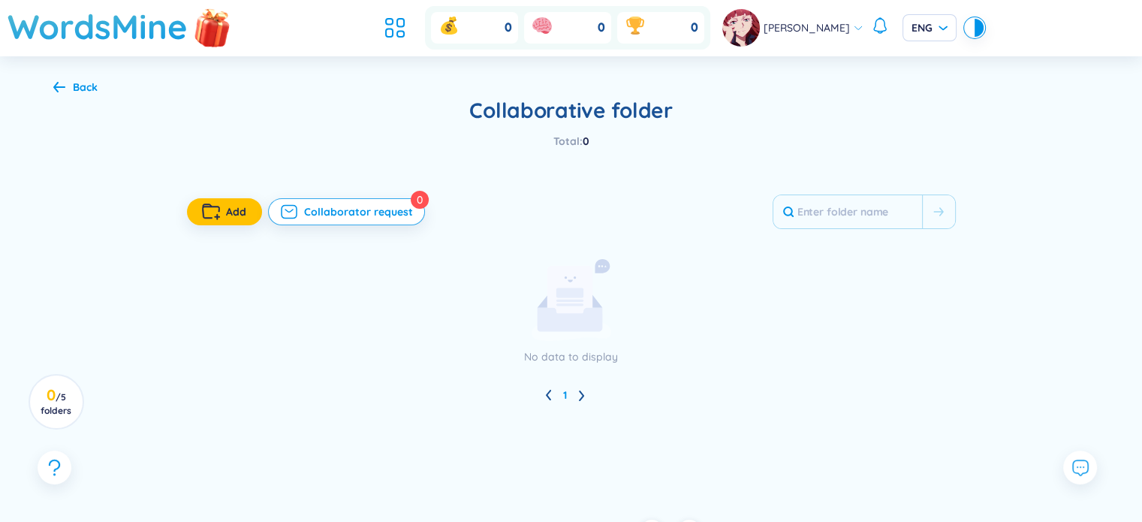
click at [215, 20] on img at bounding box center [212, 26] width 45 height 59
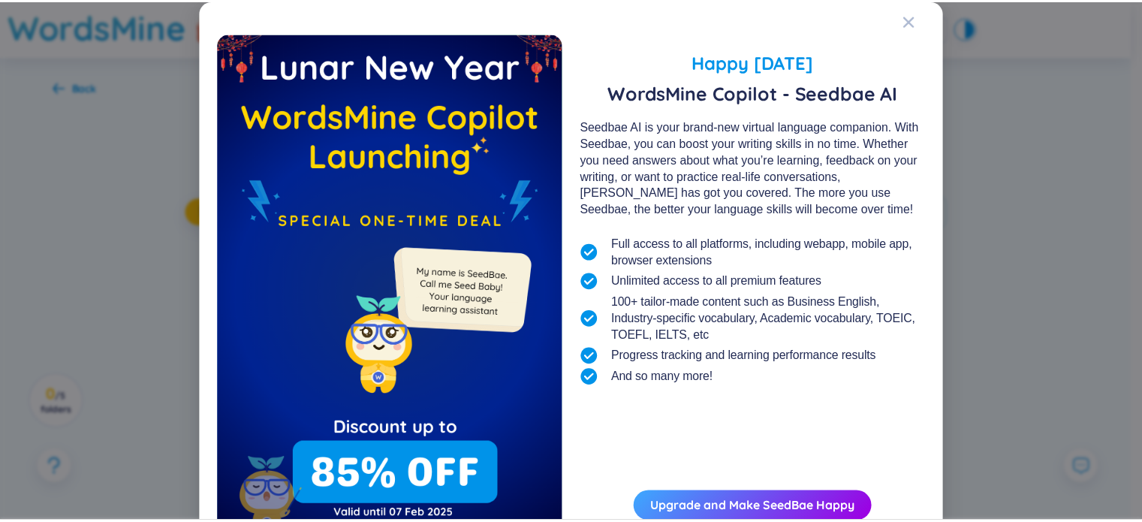
scroll to position [80, 0]
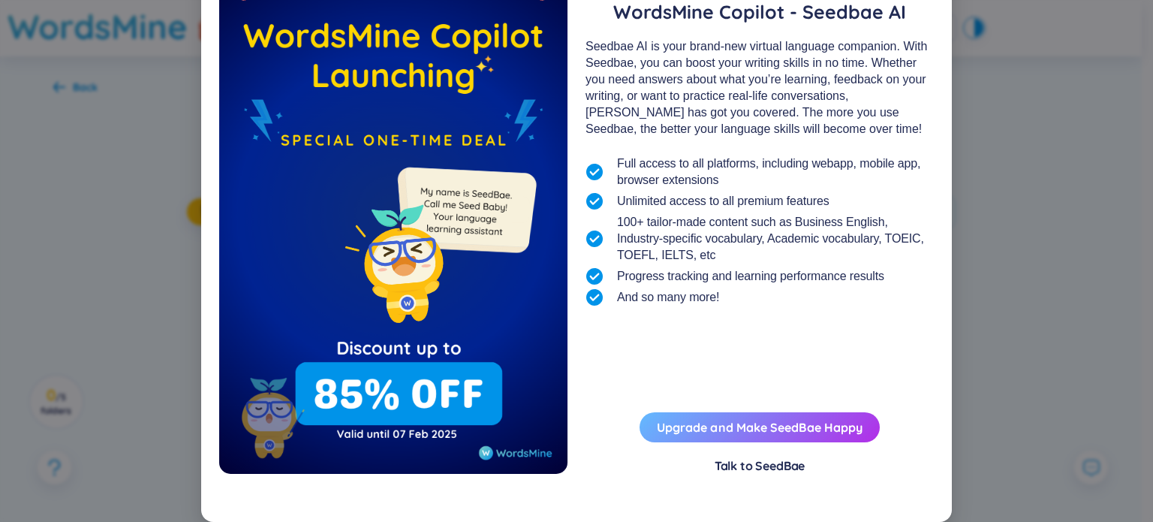
click at [801, 434] on button "Upgrade and Make SeedBae Happy" at bounding box center [759, 427] width 240 height 30
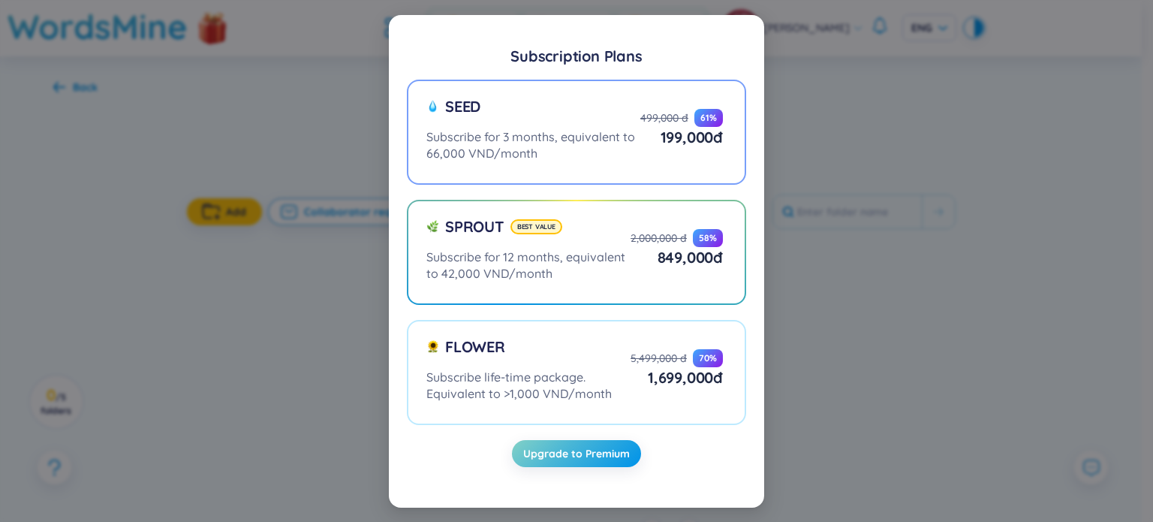
click at [654, 159] on div "Seed Subscribe for 3 months, equivalent to 66,000 VND/month 499,000 đ 61 % 199,…" at bounding box center [574, 128] width 296 height 65
click at [0, 0] on input "Seed Subscribe for 3 months, equivalent to 66,000 VND/month 499,000 đ 61 % 199,…" at bounding box center [0, 0] width 0 height 0
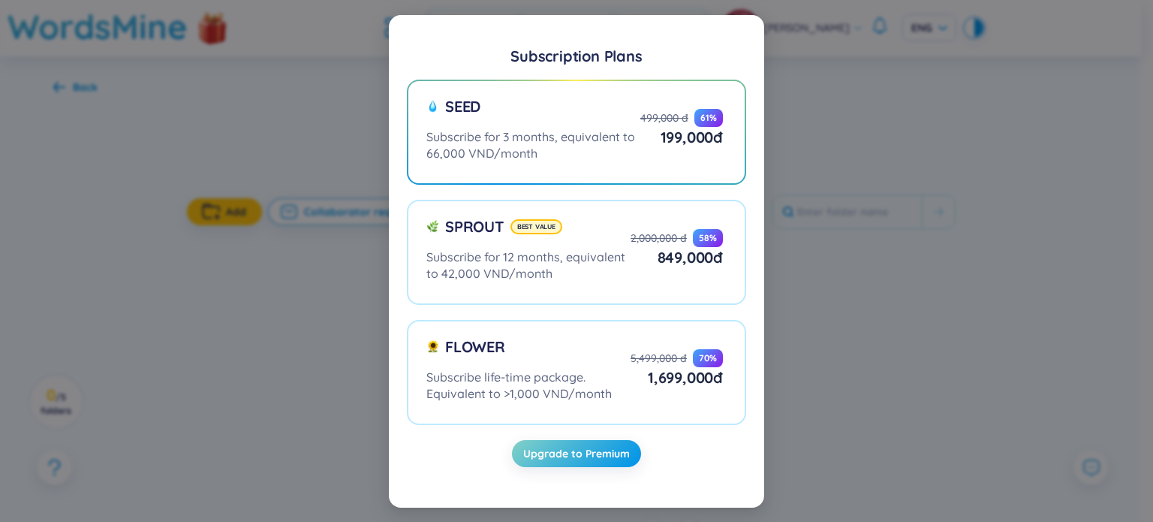
click at [942, 396] on div "Subscription Plans Seed Subscribe for 3 months, equivalent to 66,000 VND/month …" at bounding box center [576, 261] width 1153 height 522
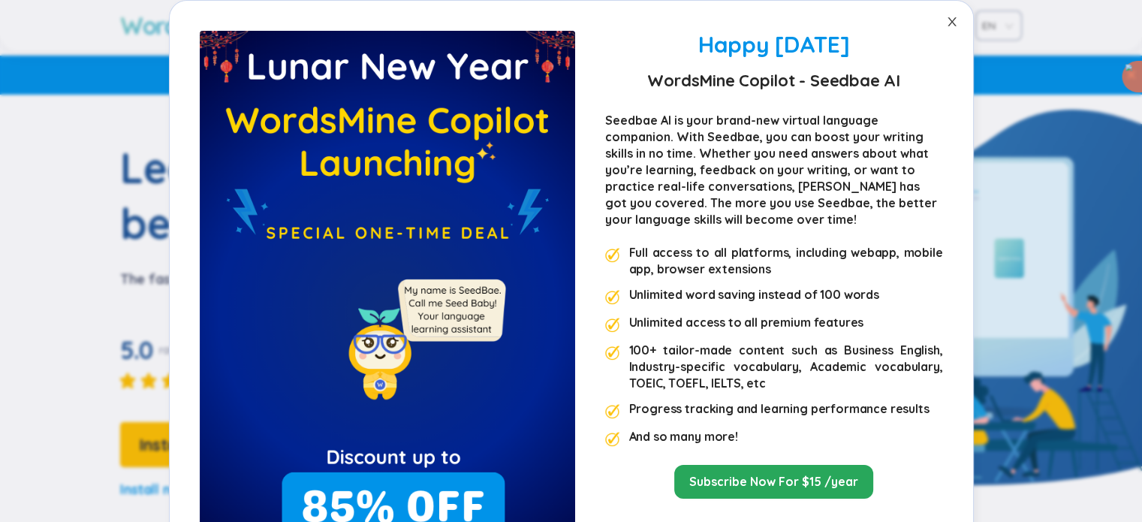
click at [952, 23] on span "Close" at bounding box center [952, 22] width 42 height 42
